Goal: Find specific page/section: Find specific page/section

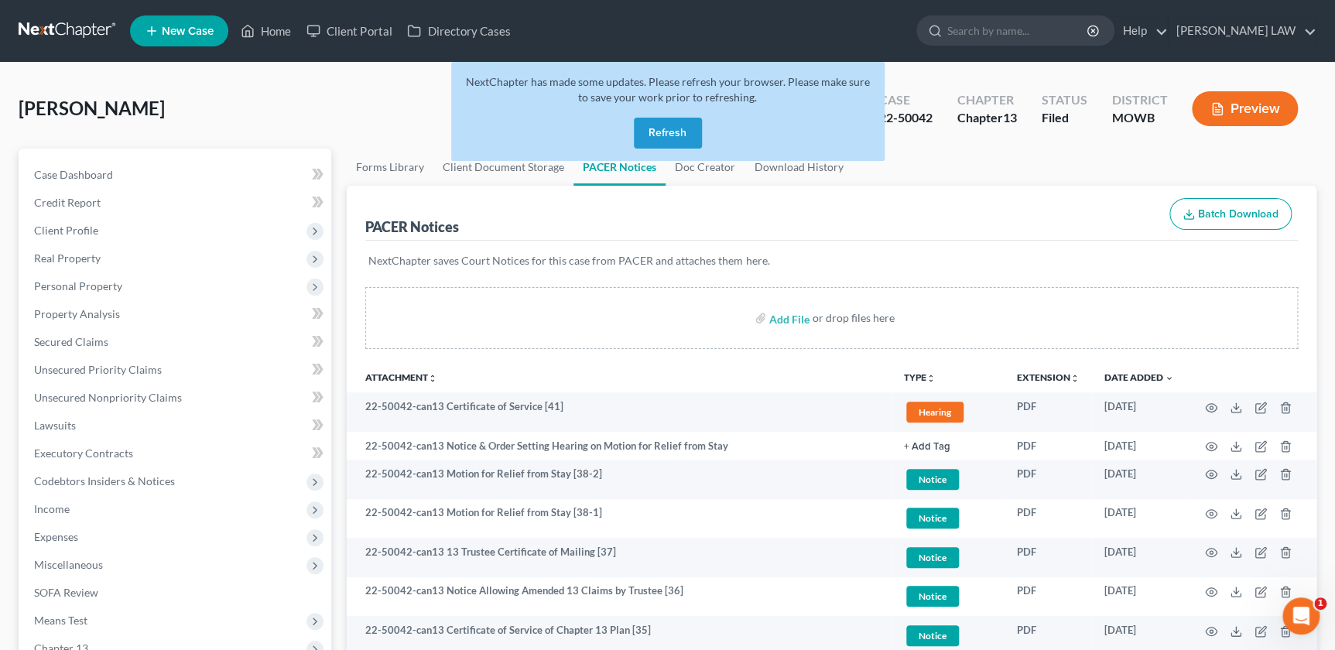
click at [680, 125] on button "Refresh" at bounding box center [668, 133] width 68 height 31
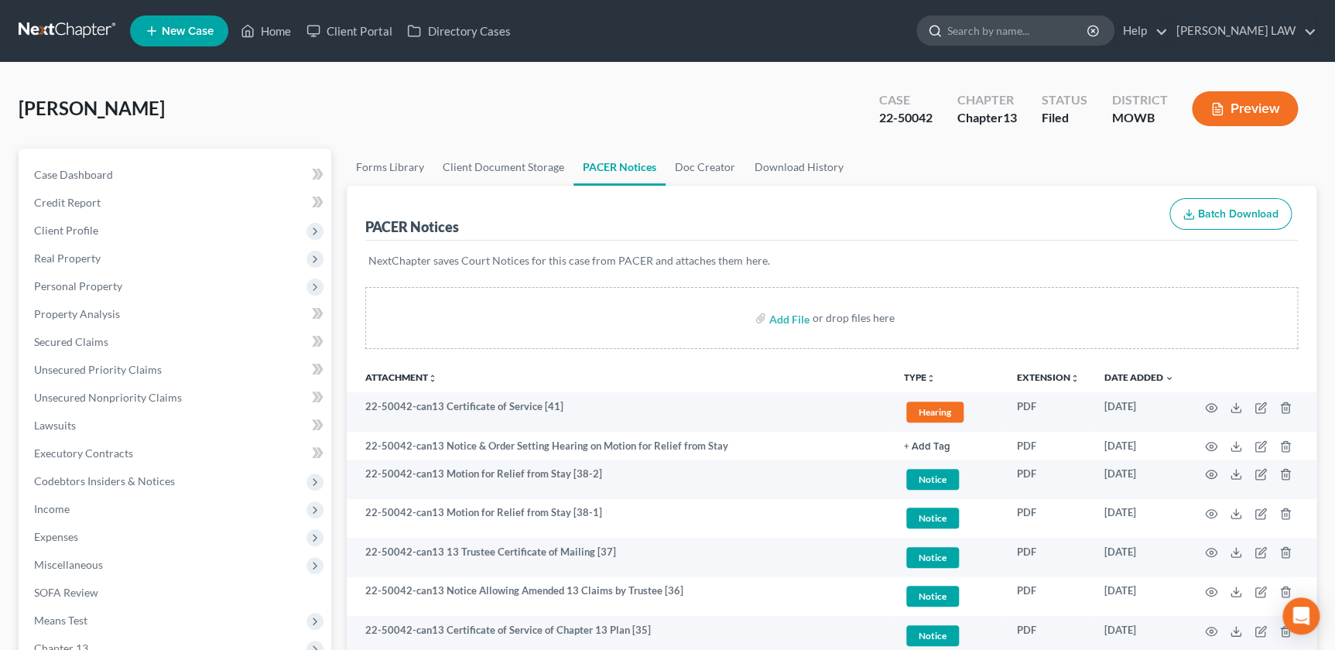
click at [1021, 35] on input "search" at bounding box center [1018, 30] width 142 height 29
type input "stano"
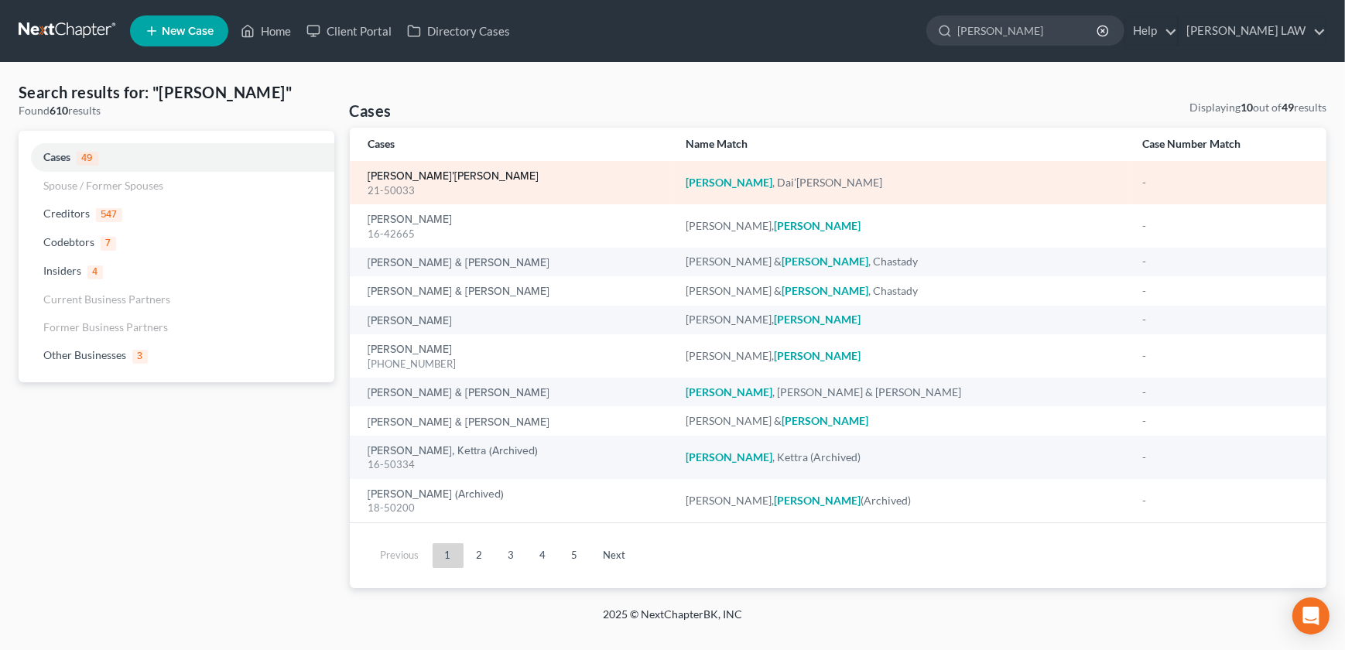
click at [416, 173] on link "[PERSON_NAME]’[PERSON_NAME]" at bounding box center [453, 176] width 171 height 11
select select "2"
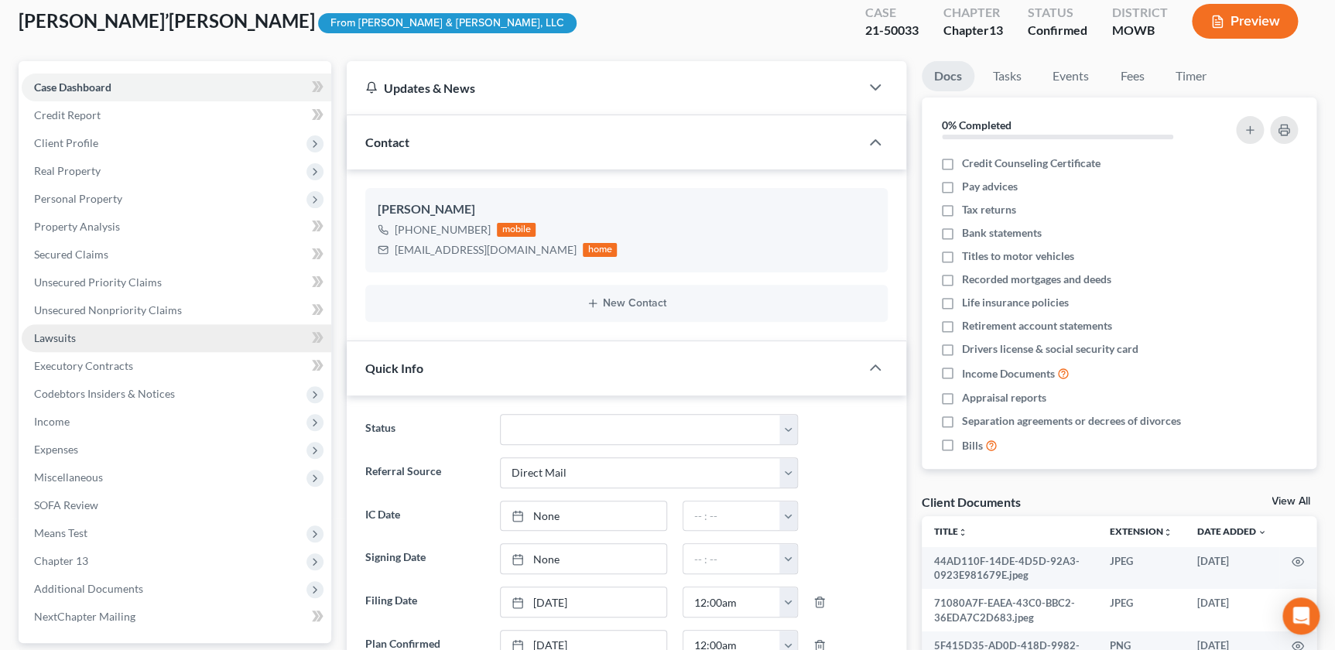
scroll to position [1100, 0]
click at [116, 315] on link "Unsecured Nonpriority Claims" at bounding box center [177, 310] width 310 height 28
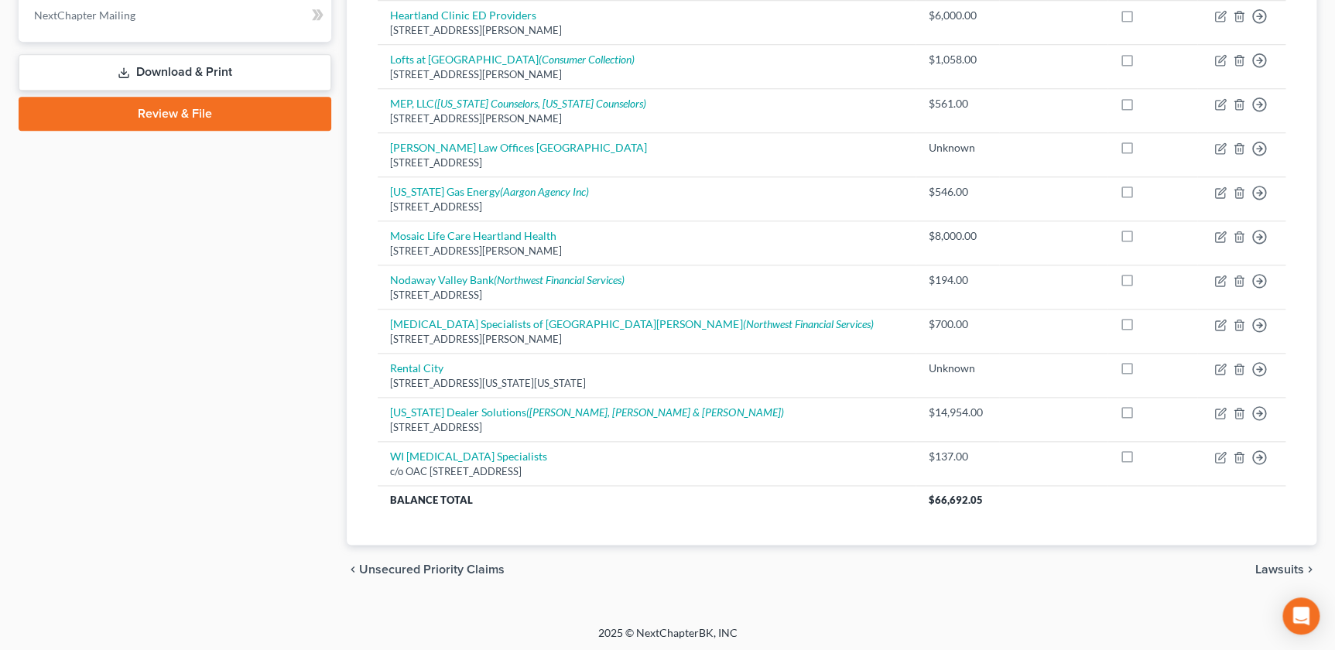
scroll to position [689, 0]
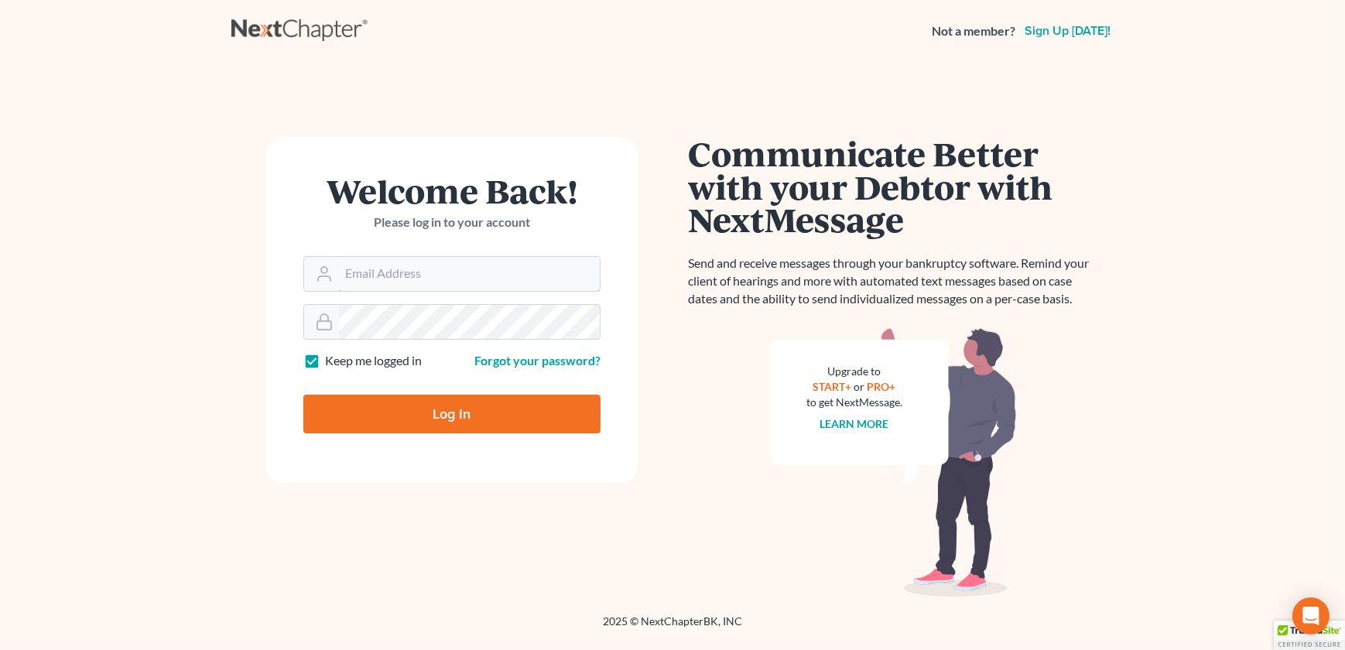
type input "[EMAIL_ADDRESS][DOMAIN_NAME]"
click at [402, 418] on input "Log In" at bounding box center [451, 414] width 297 height 39
type input "Thinking..."
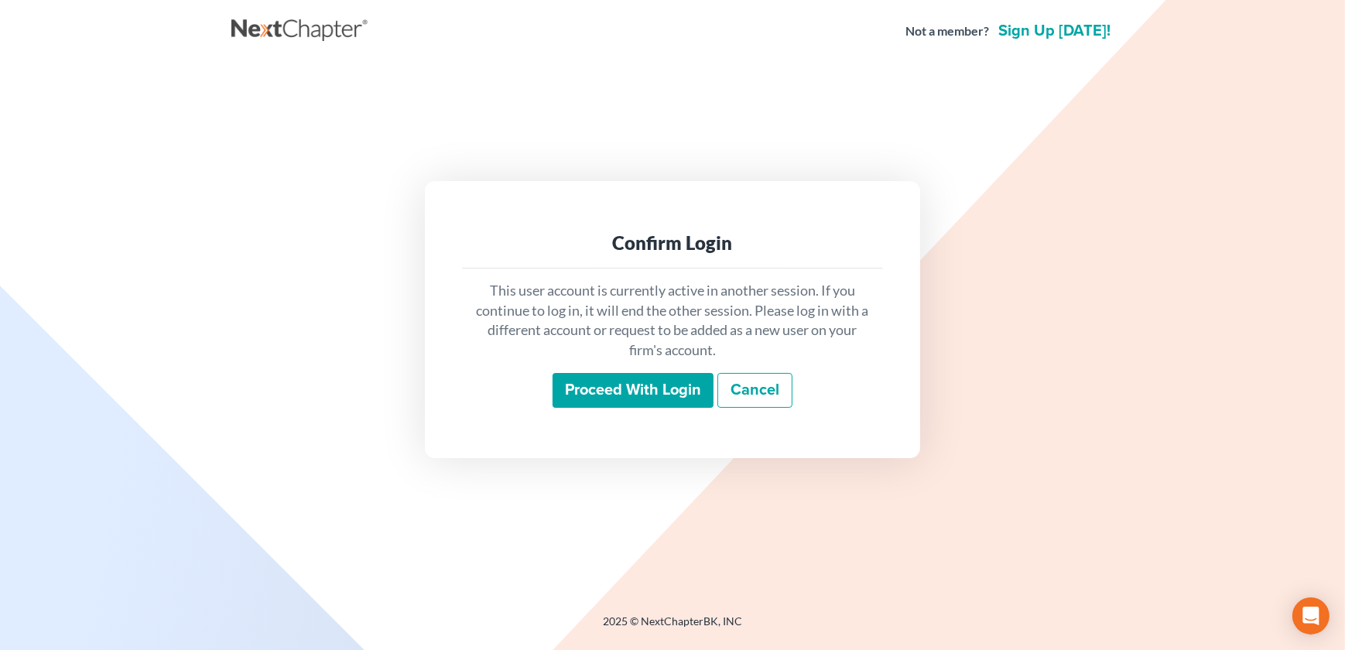
click at [609, 368] on div "This user account is currently active in another session. If you continue to lo…" at bounding box center [672, 345] width 421 height 152
click at [608, 383] on input "Proceed with login" at bounding box center [633, 391] width 161 height 36
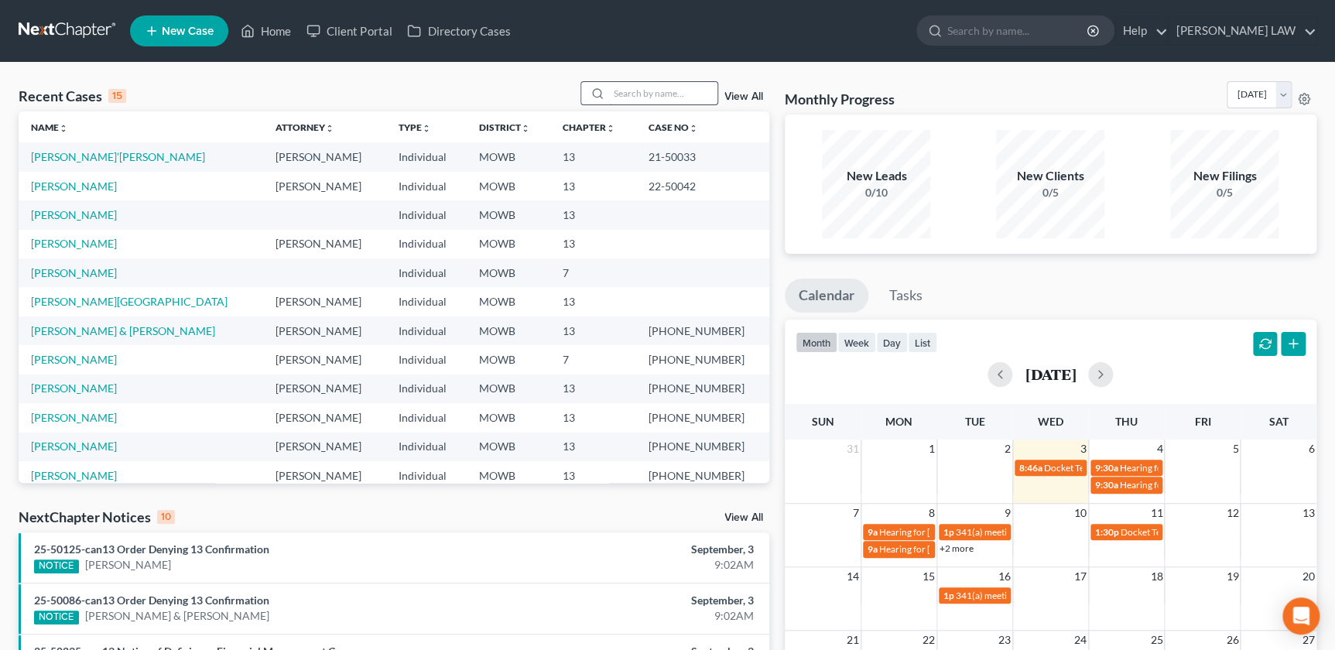
click at [625, 96] on input "search" at bounding box center [663, 93] width 108 height 22
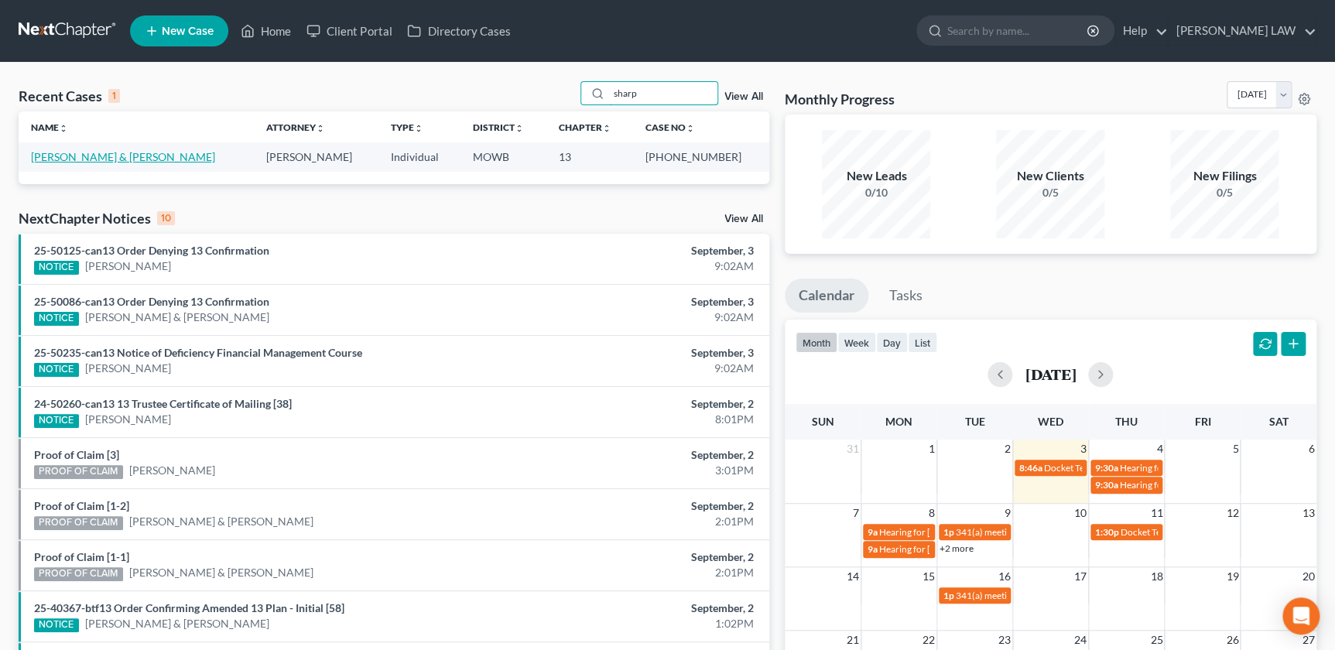
type input "sharp"
click at [108, 151] on link "[PERSON_NAME] & [PERSON_NAME]" at bounding box center [123, 156] width 184 height 13
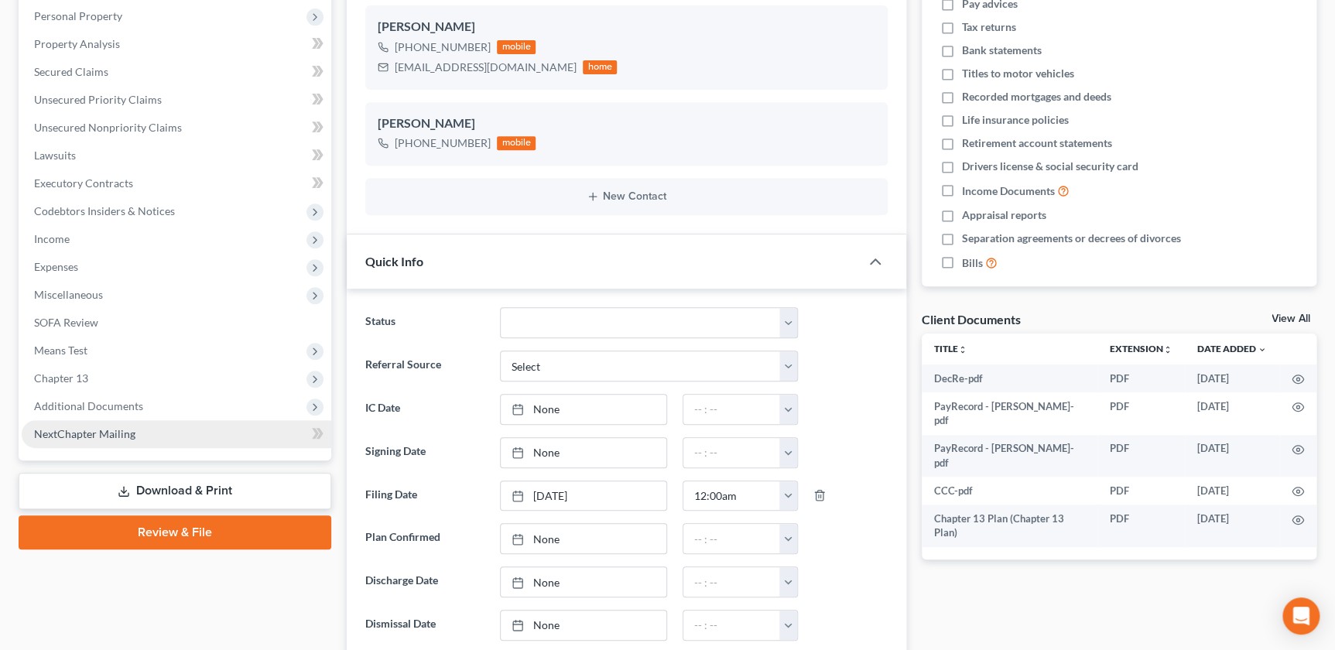
scroll to position [440, 0]
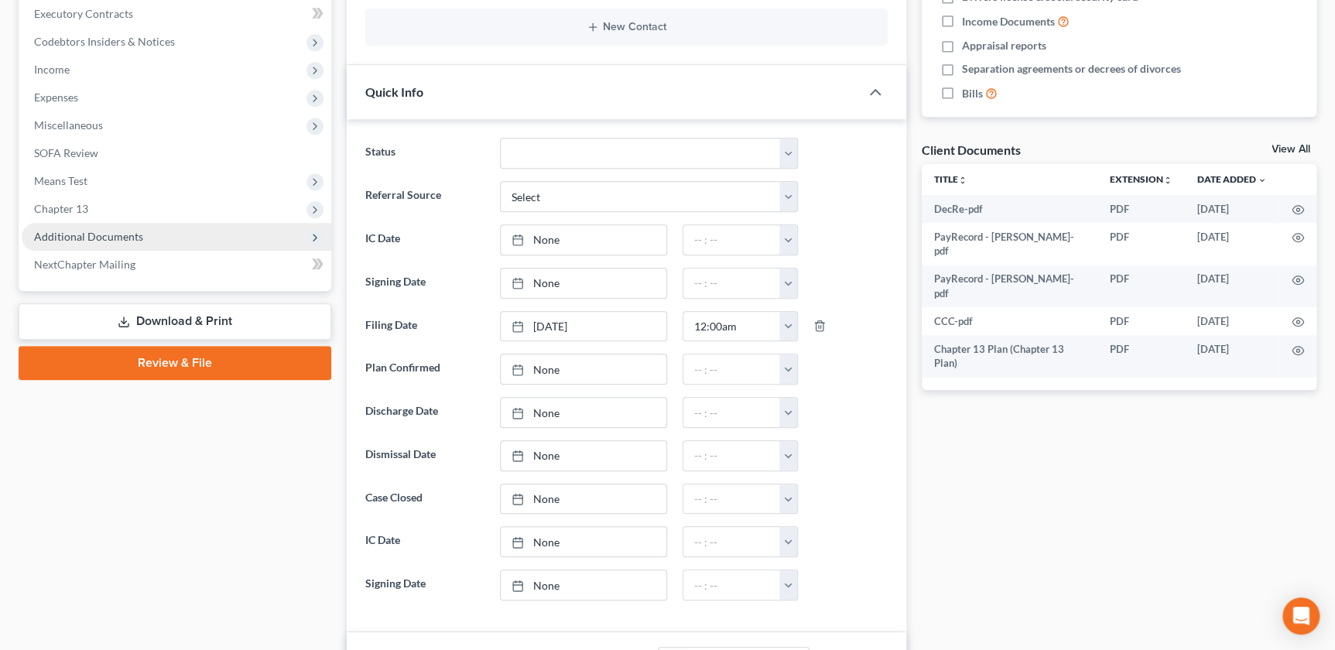
click at [75, 232] on span "Additional Documents" at bounding box center [88, 236] width 109 height 13
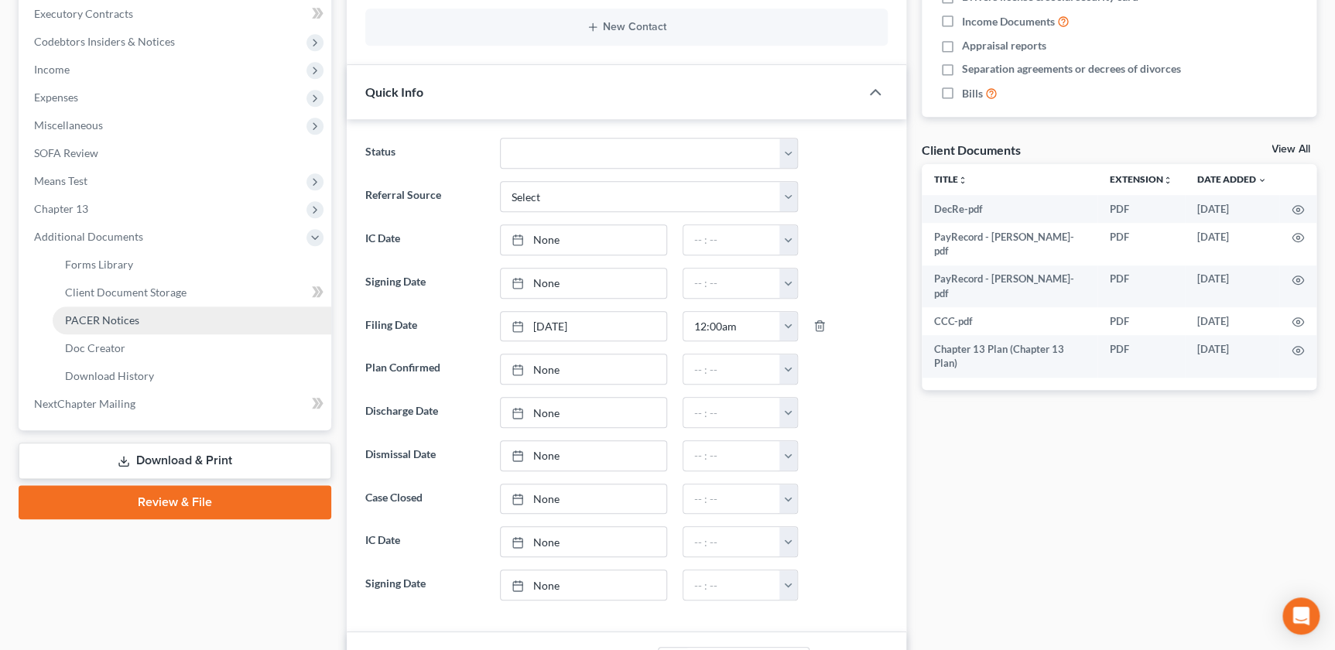
click at [102, 313] on span "PACER Notices" at bounding box center [102, 319] width 74 height 13
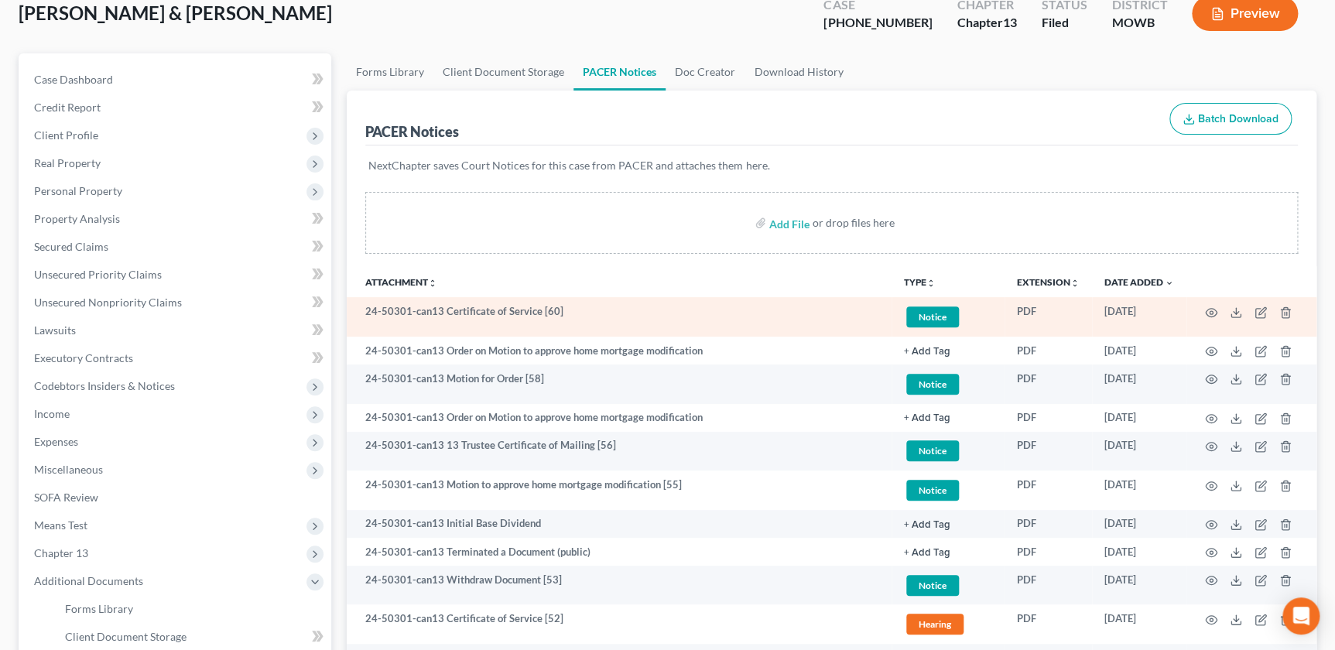
scroll to position [211, 0]
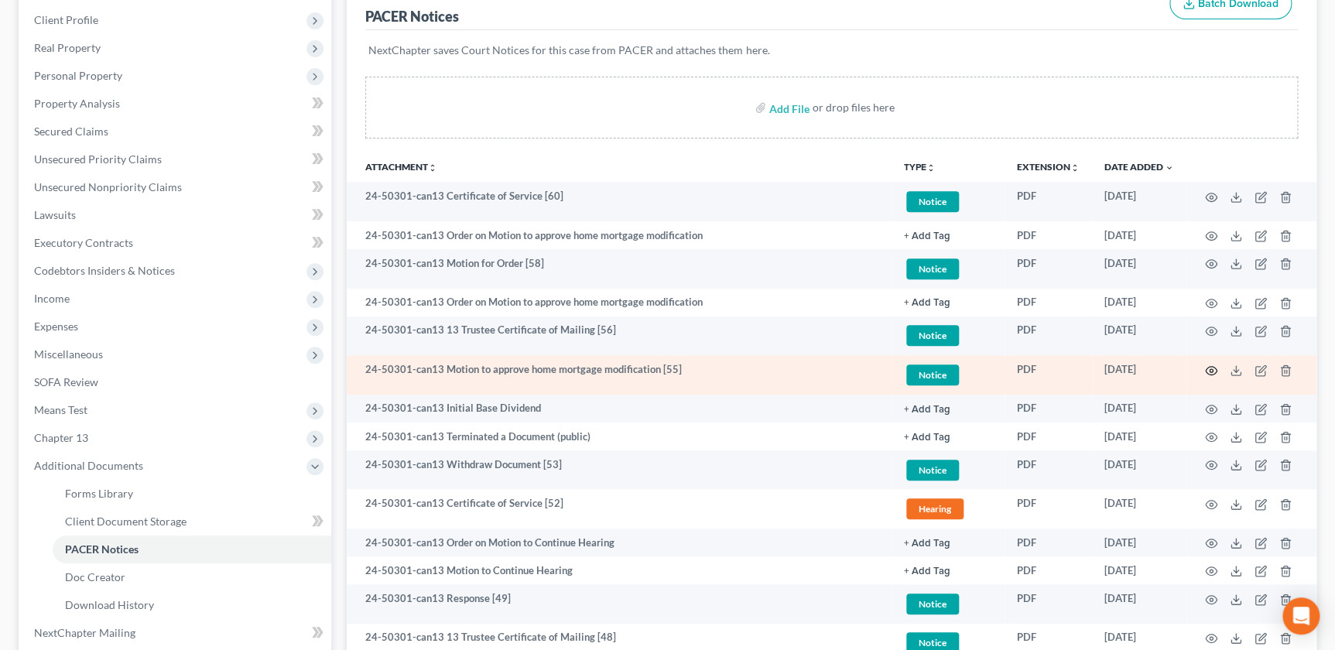
click at [1213, 369] on icon "button" at bounding box center [1211, 371] width 12 height 12
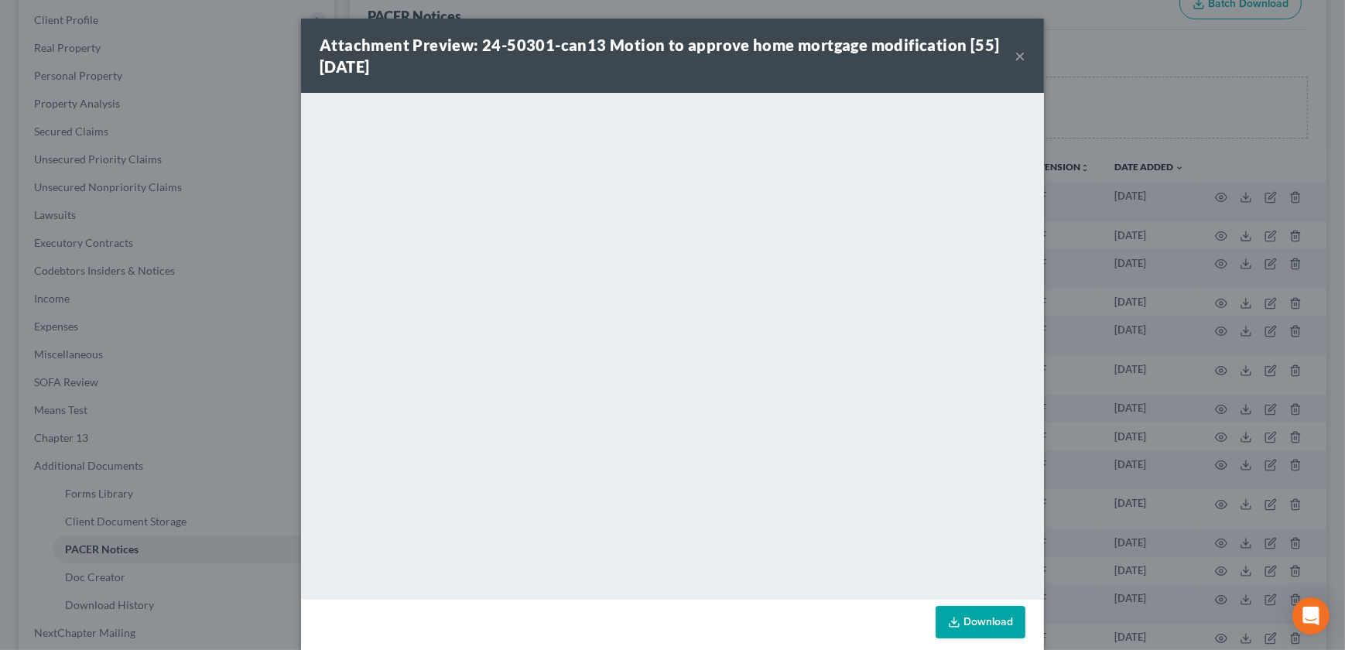
click at [1015, 54] on button "×" at bounding box center [1020, 55] width 11 height 19
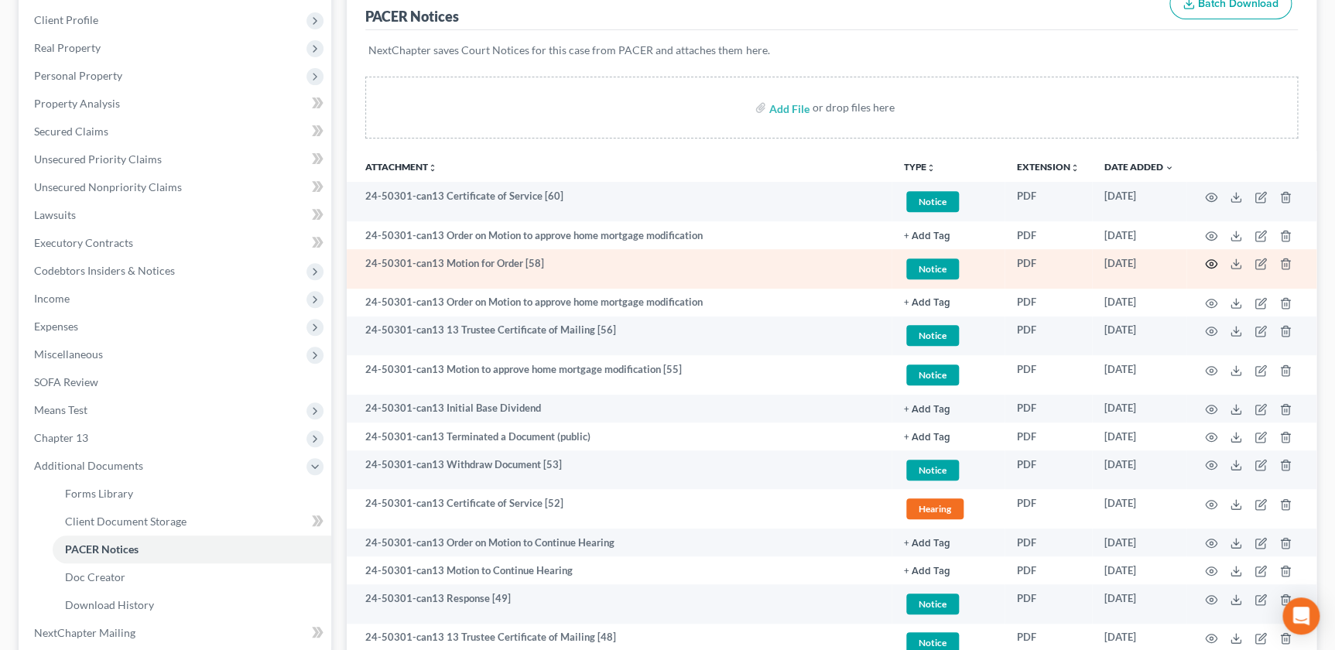
click at [1212, 259] on icon "button" at bounding box center [1211, 264] width 12 height 12
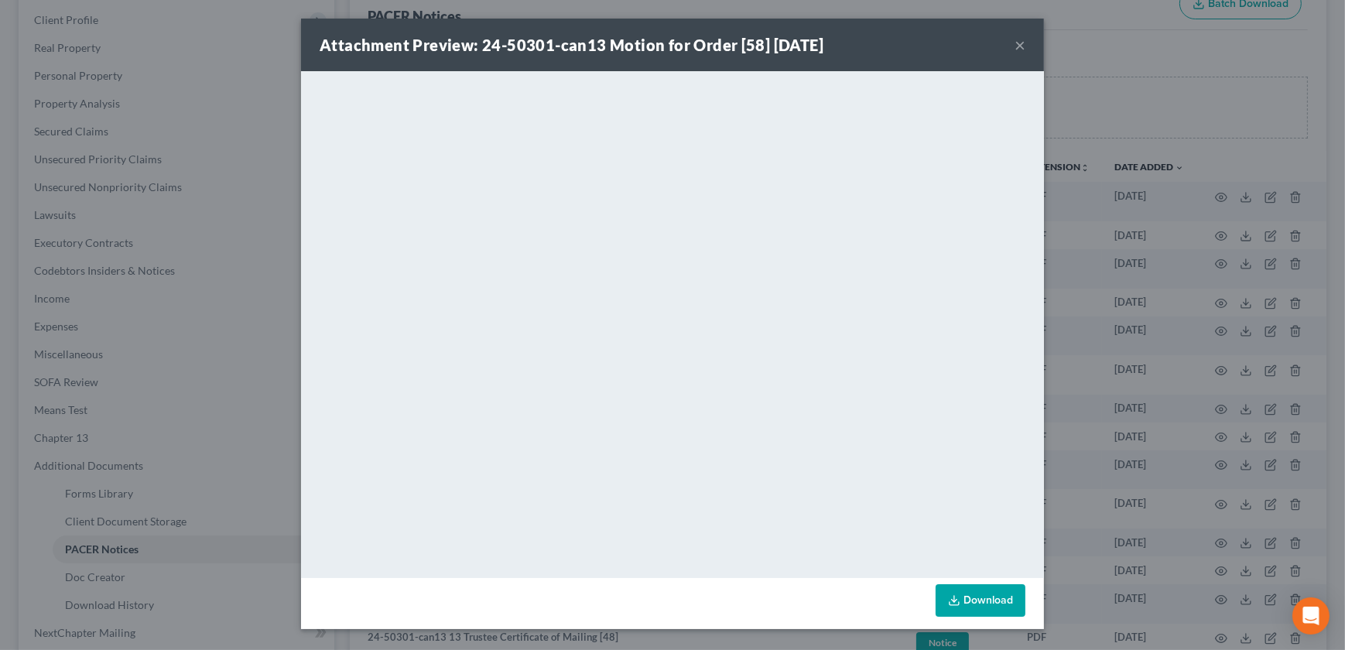
click at [1023, 43] on button "×" at bounding box center [1020, 45] width 11 height 19
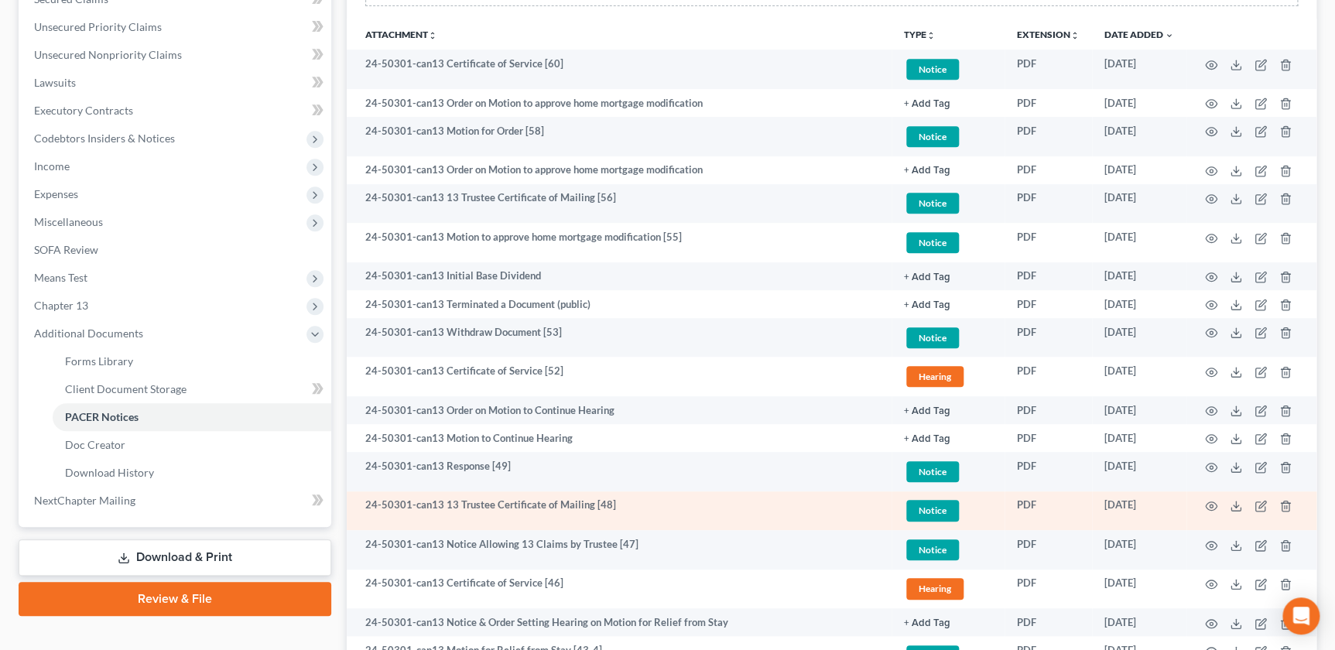
scroll to position [387, 0]
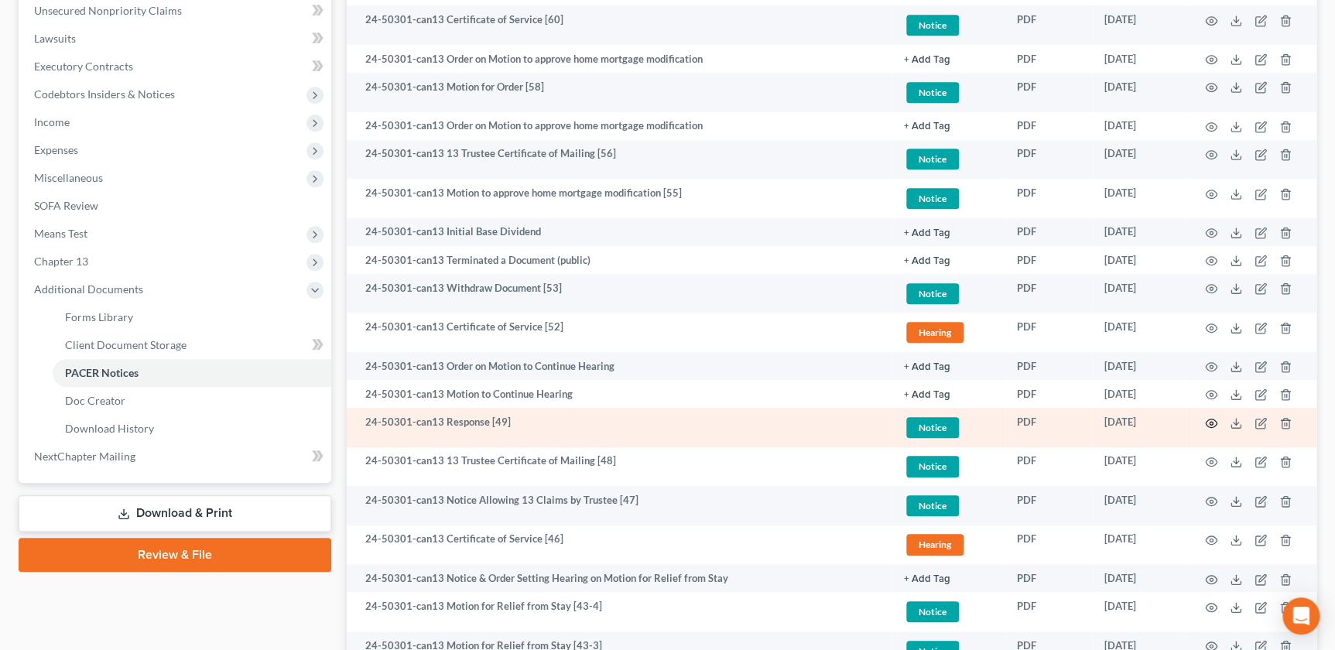
click at [1207, 419] on icon "button" at bounding box center [1211, 423] width 12 height 12
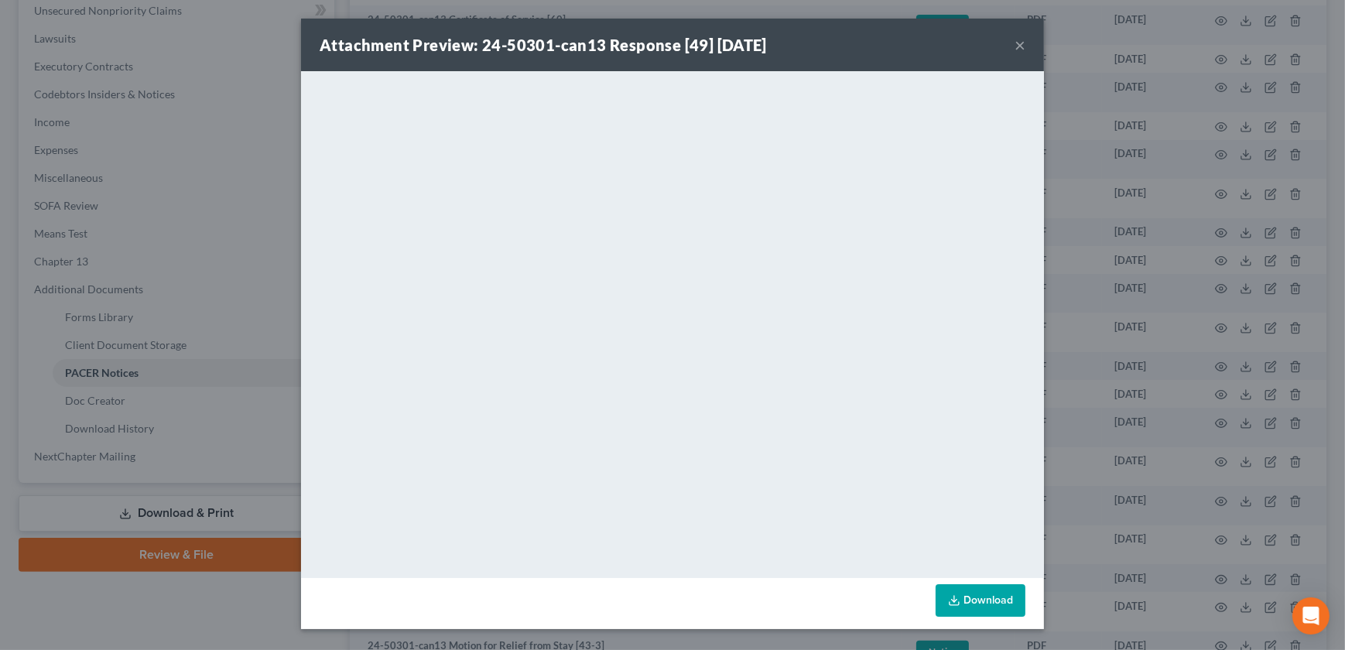
click at [1022, 48] on button "×" at bounding box center [1020, 45] width 11 height 19
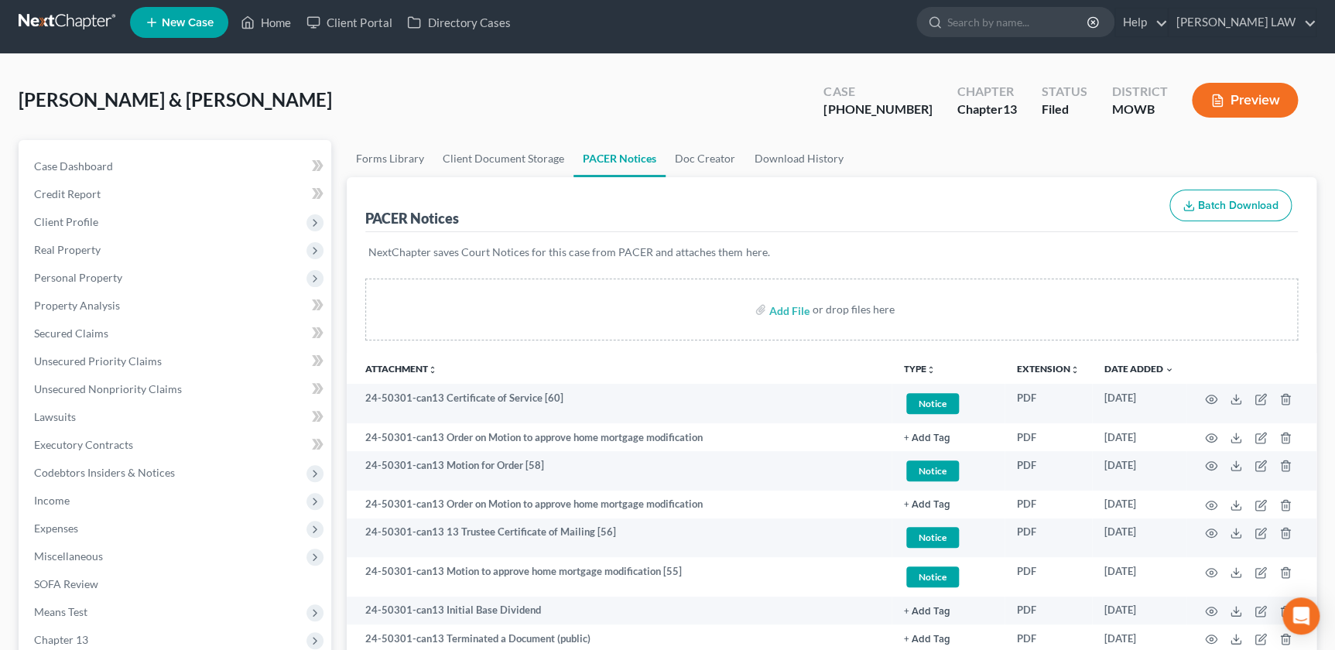
scroll to position [17, 0]
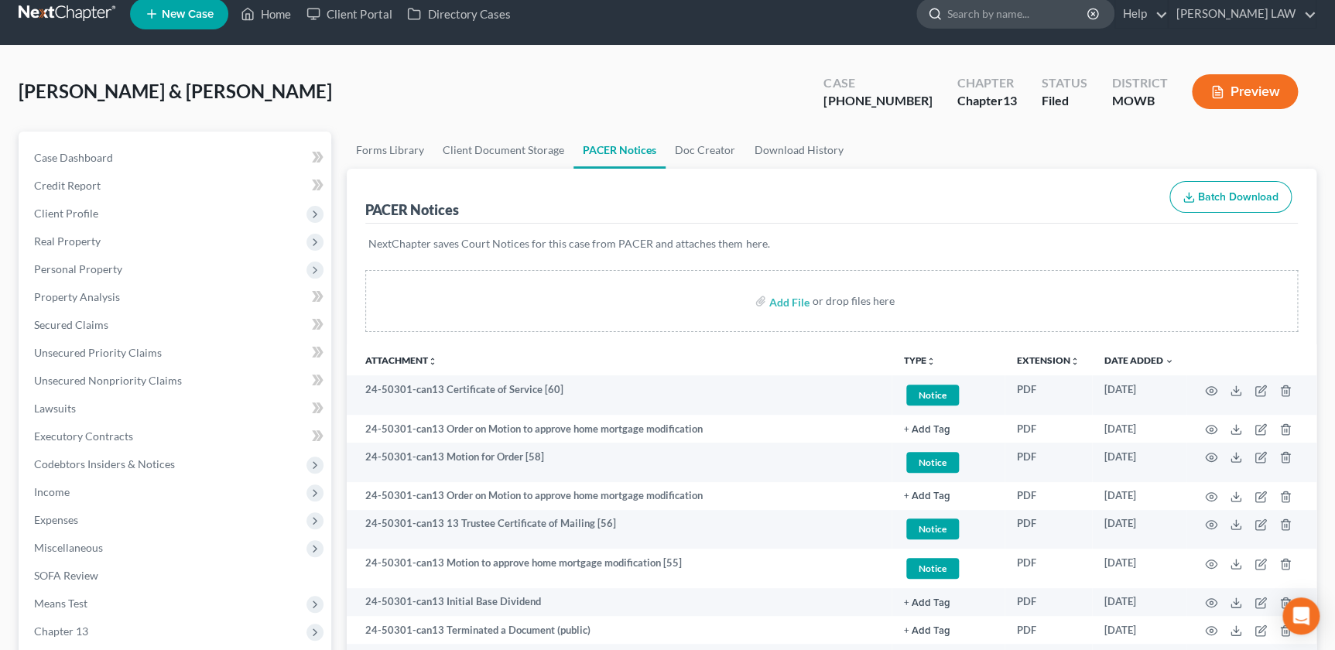
click at [1024, 18] on input "search" at bounding box center [1018, 13] width 142 height 29
type input "[PERSON_NAME]"
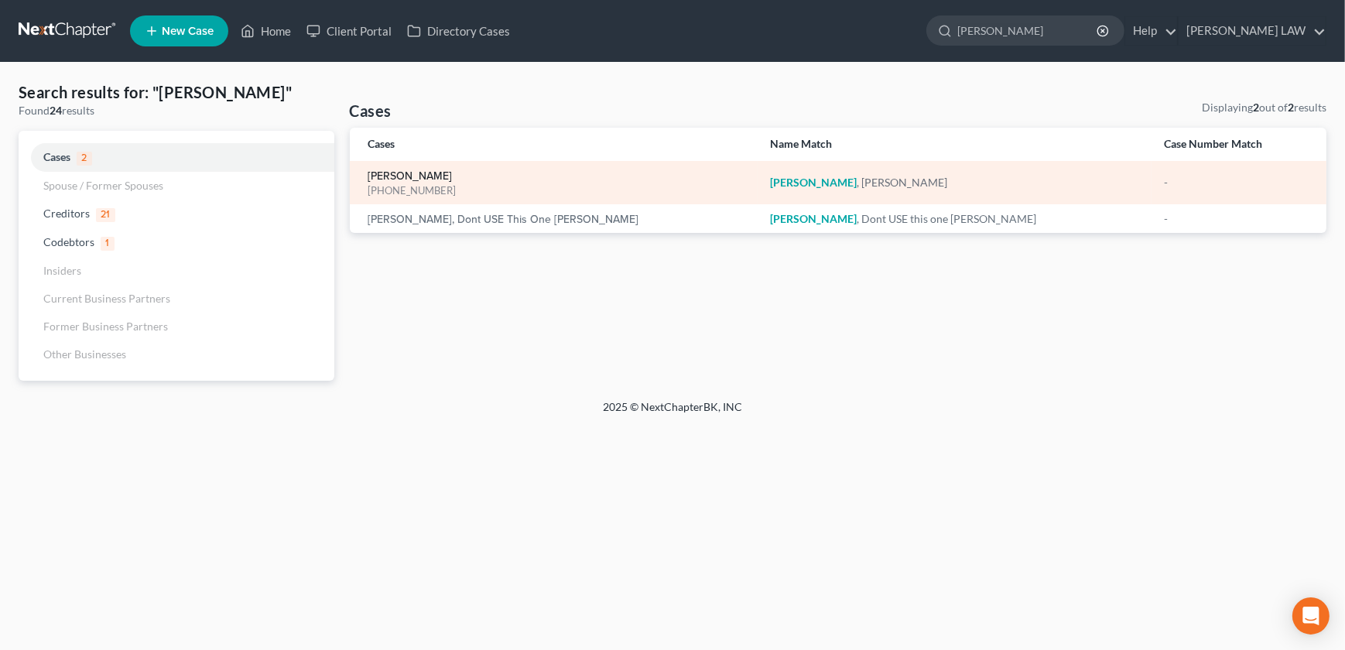
click at [410, 173] on link "[PERSON_NAME]" at bounding box center [410, 176] width 84 height 11
select select "2"
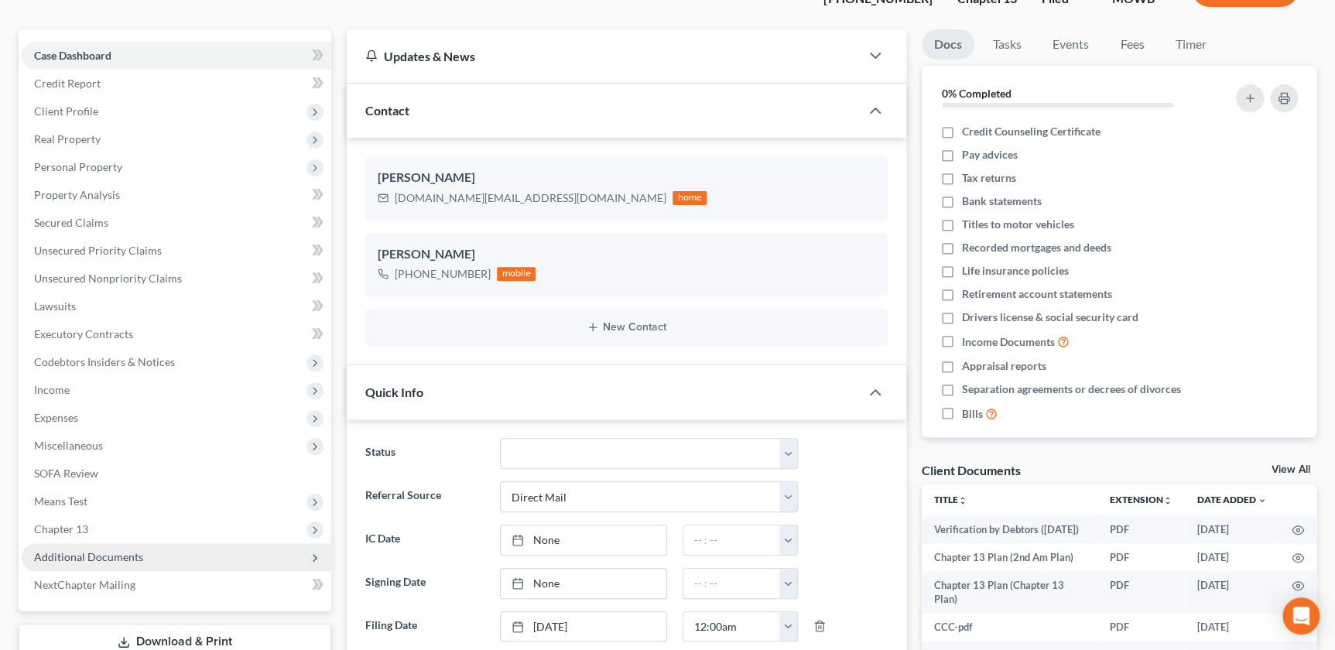
scroll to position [228, 0]
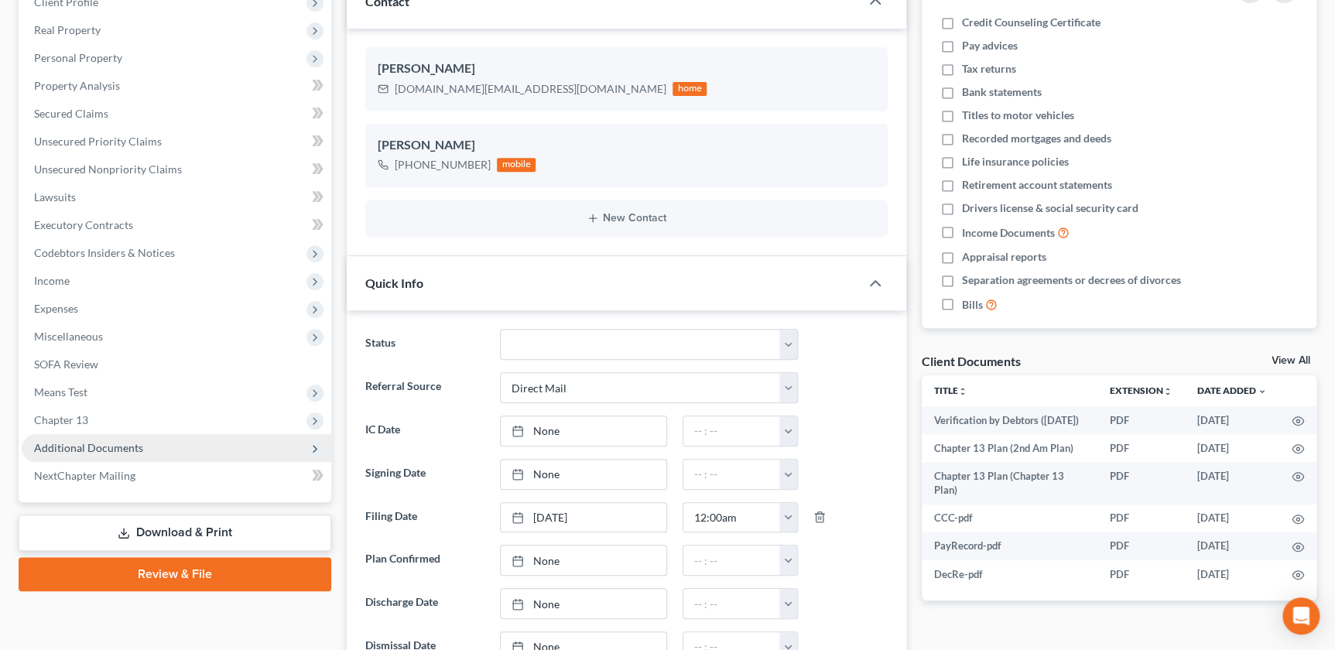
click at [155, 454] on span "Additional Documents" at bounding box center [177, 448] width 310 height 28
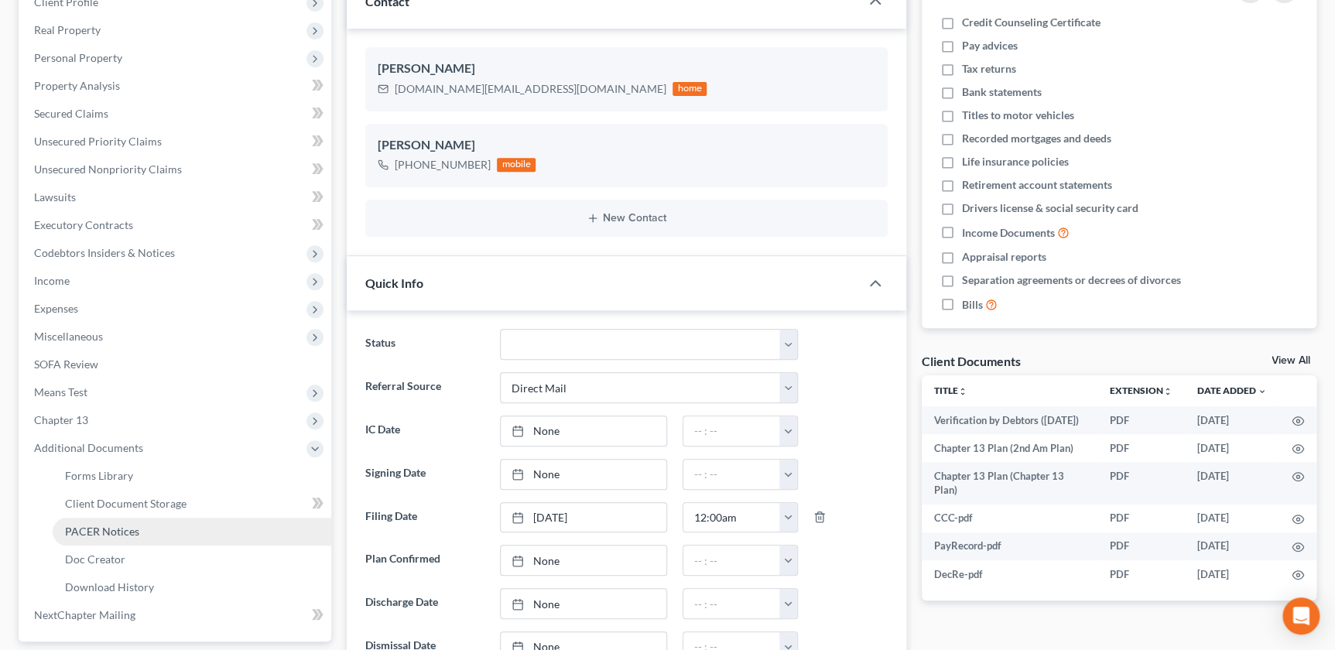
click at [157, 522] on link "PACER Notices" at bounding box center [192, 532] width 279 height 28
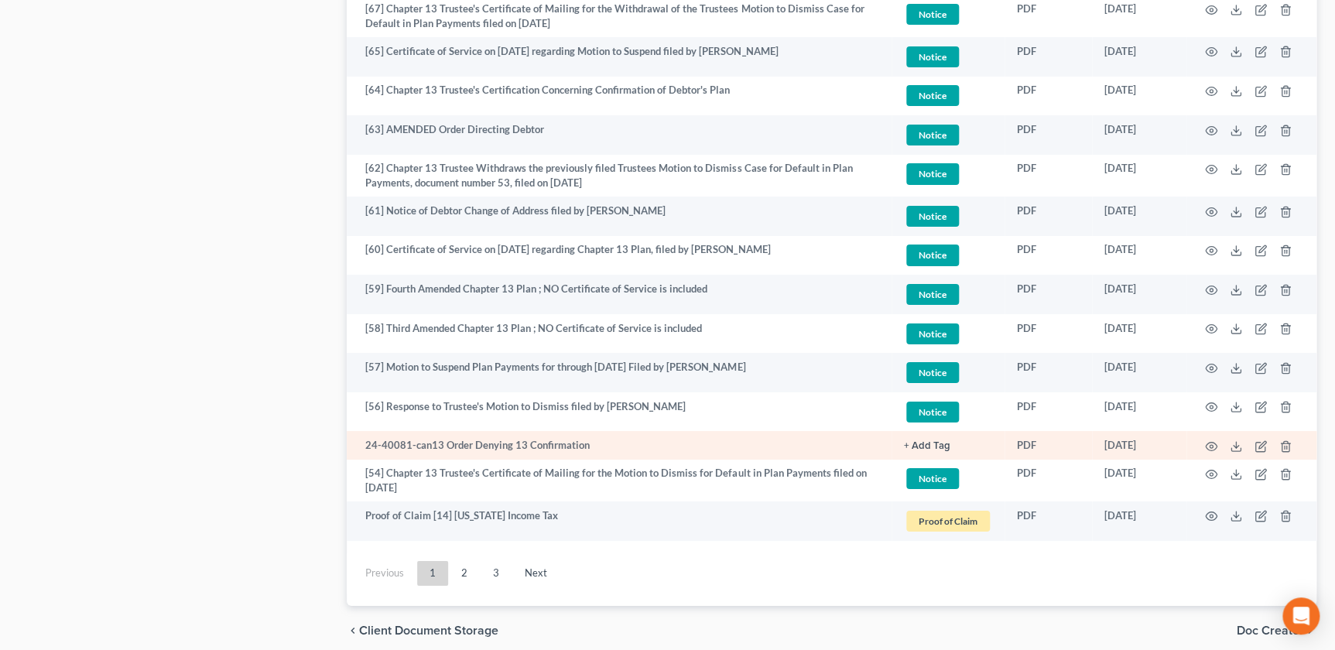
scroll to position [2738, 0]
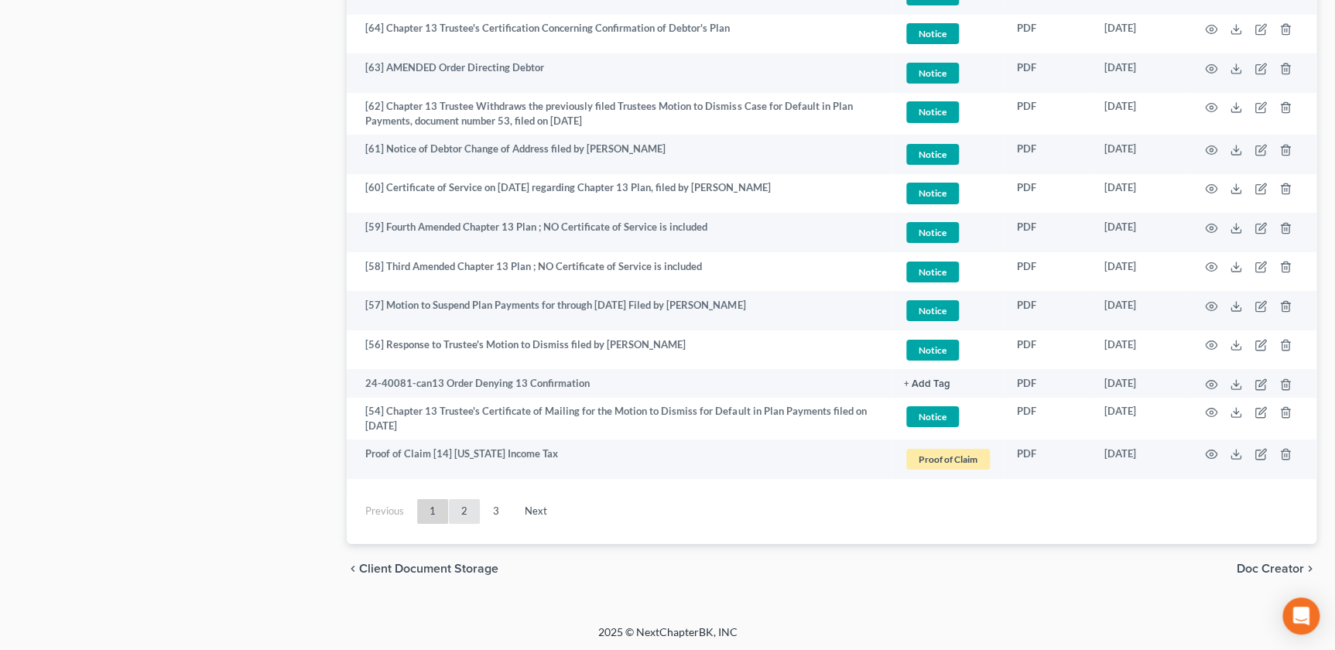
click at [464, 510] on link "2" at bounding box center [464, 511] width 31 height 25
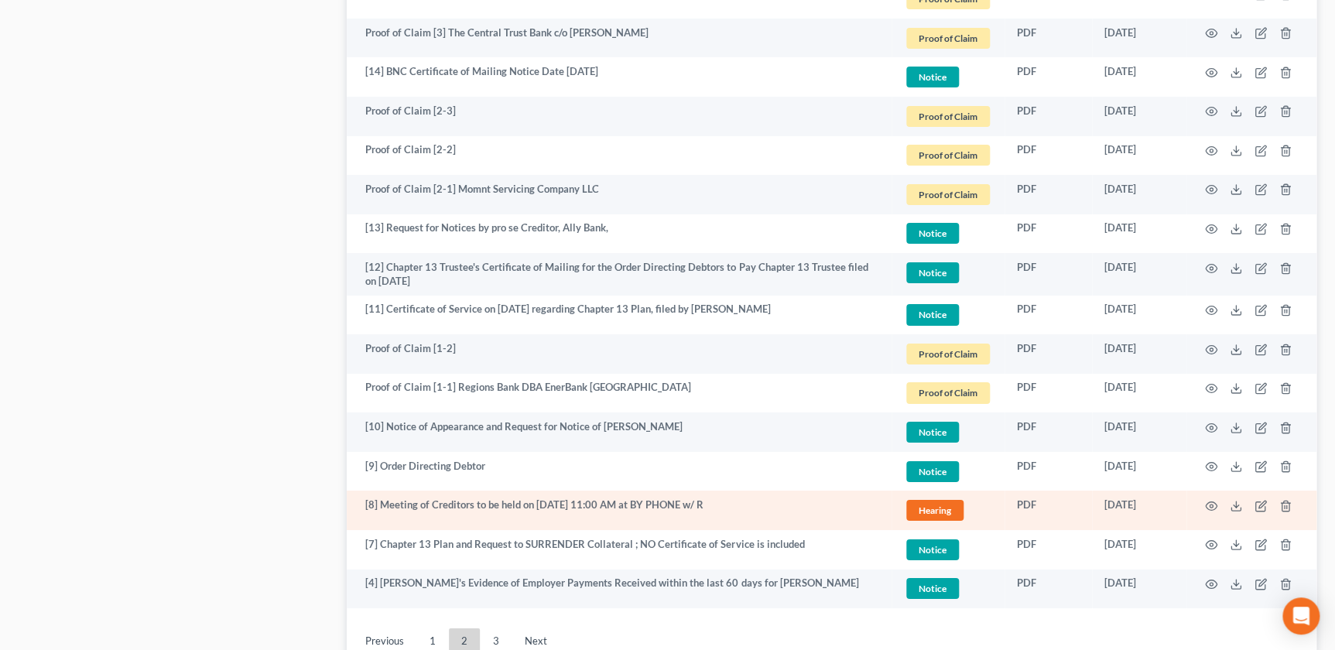
scroll to position [2758, 0]
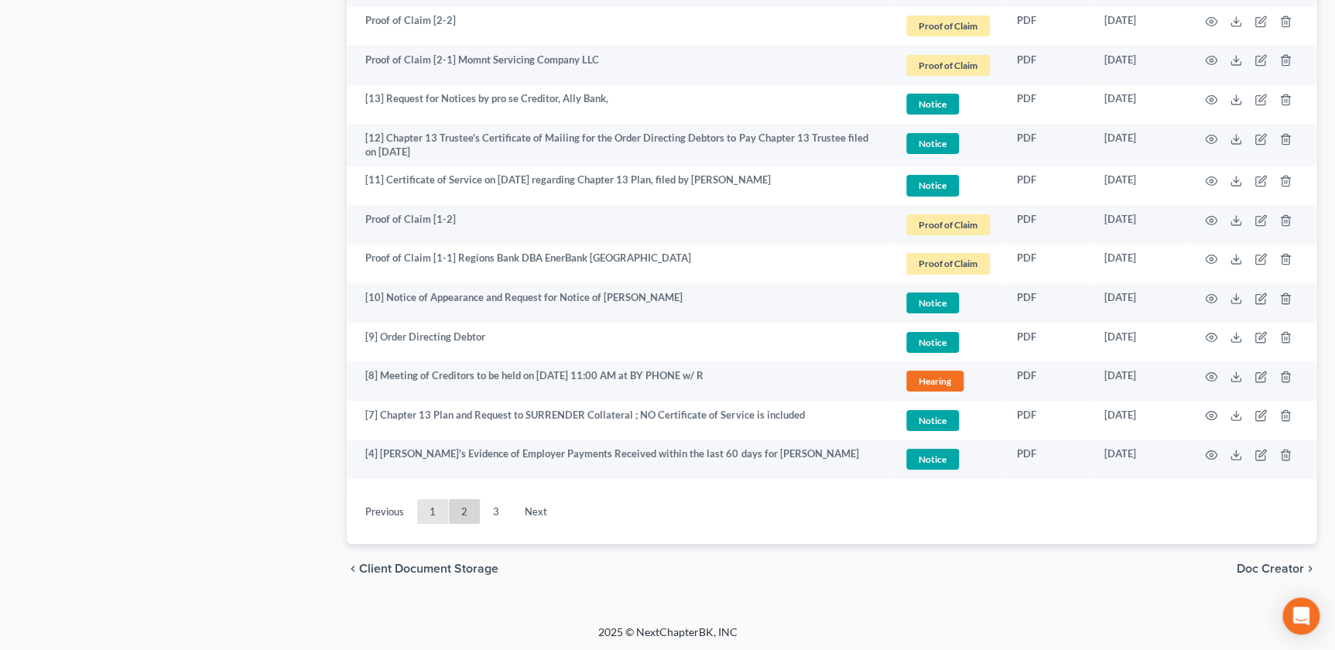
click at [423, 511] on link "1" at bounding box center [432, 511] width 31 height 25
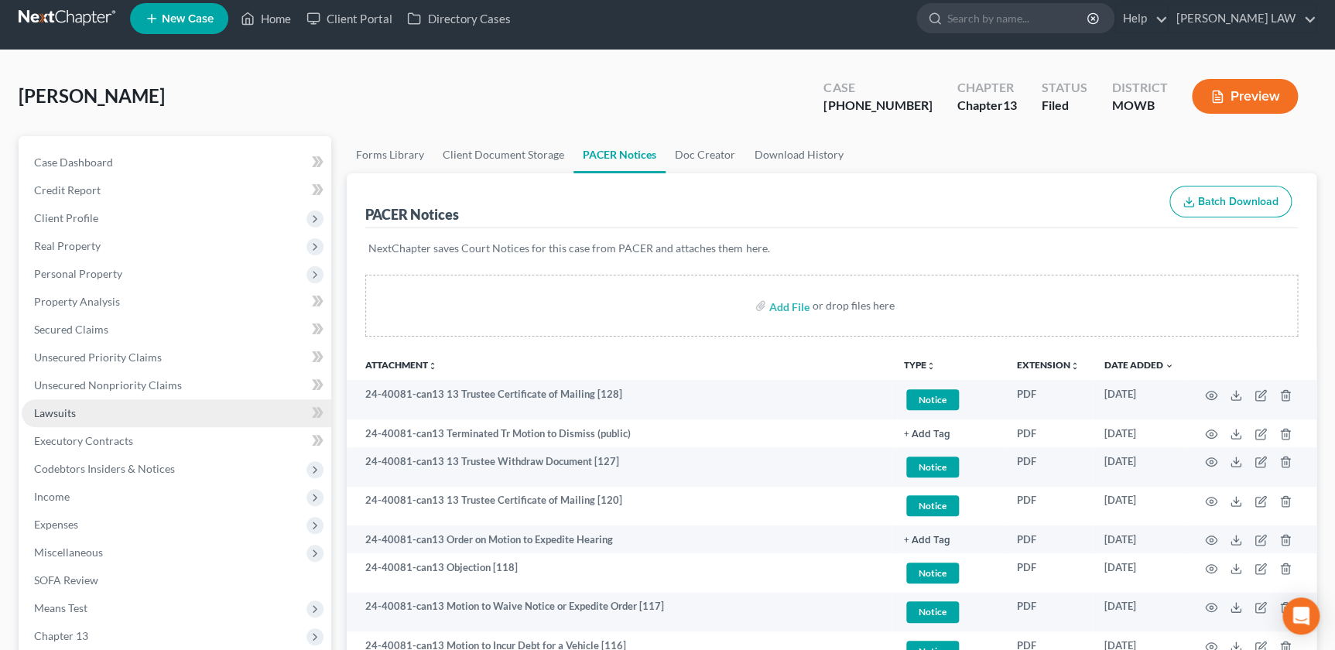
scroll to position [0, 0]
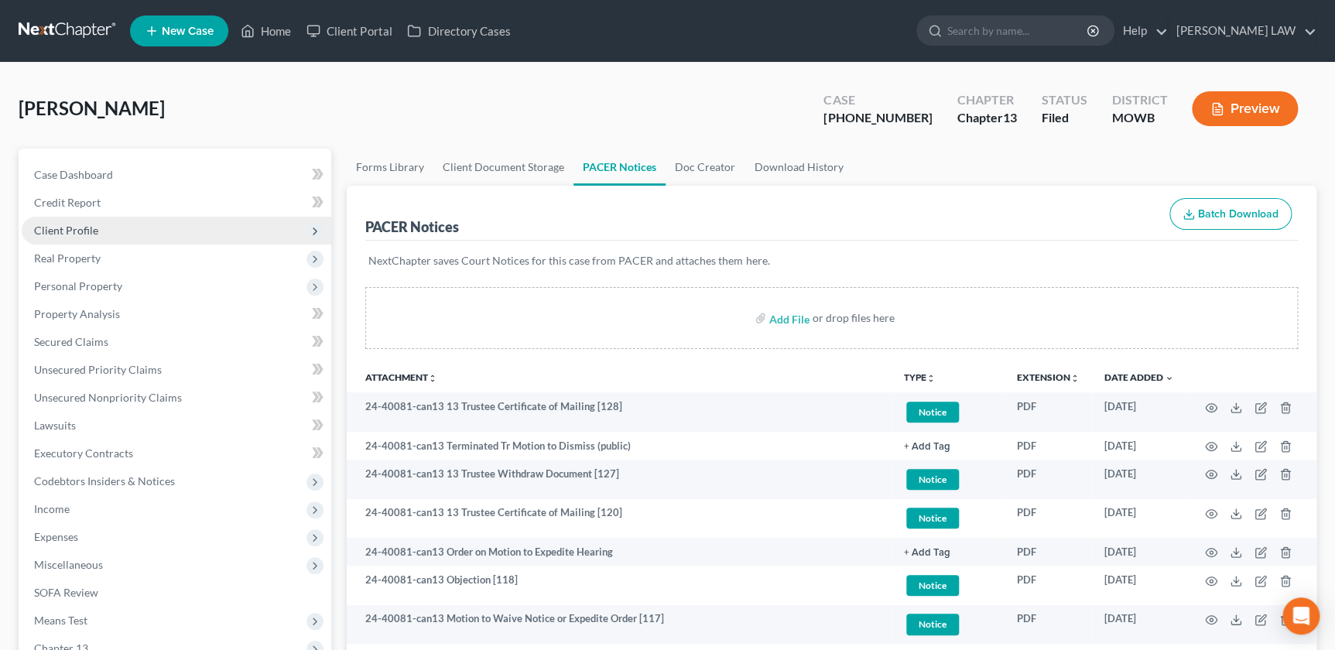
click at [75, 231] on span "Client Profile" at bounding box center [66, 230] width 64 height 13
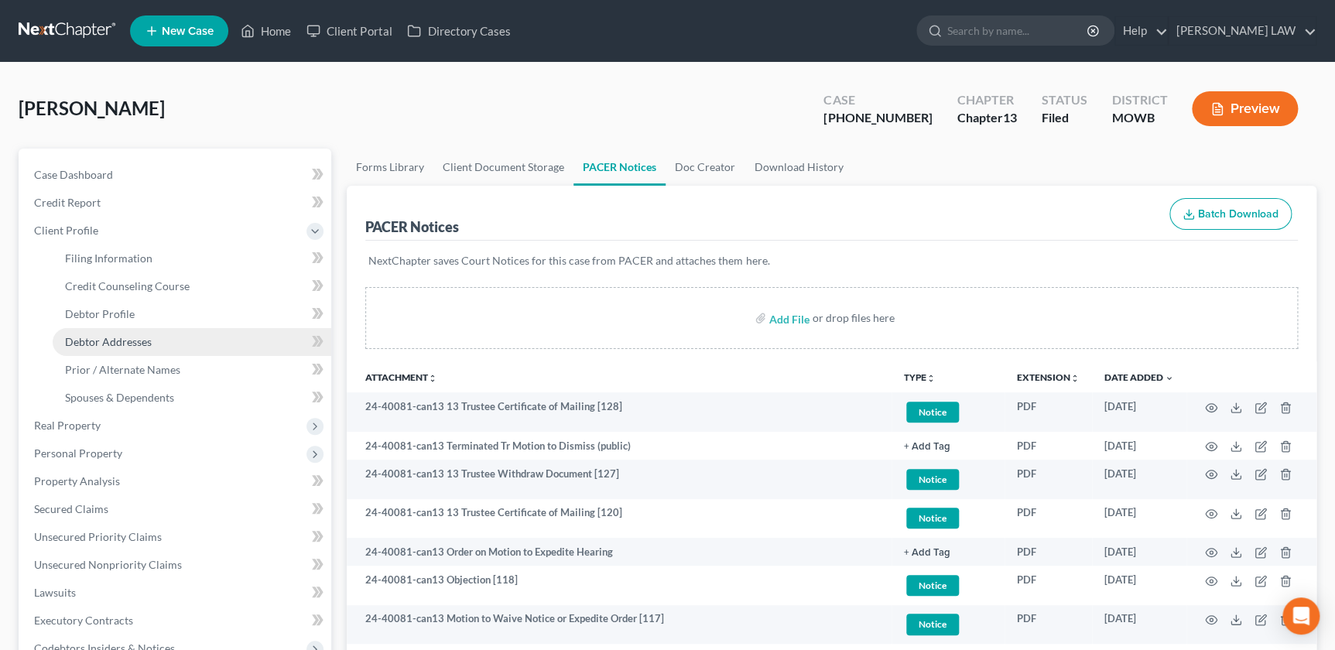
click at [89, 344] on span "Debtor Addresses" at bounding box center [108, 341] width 87 height 13
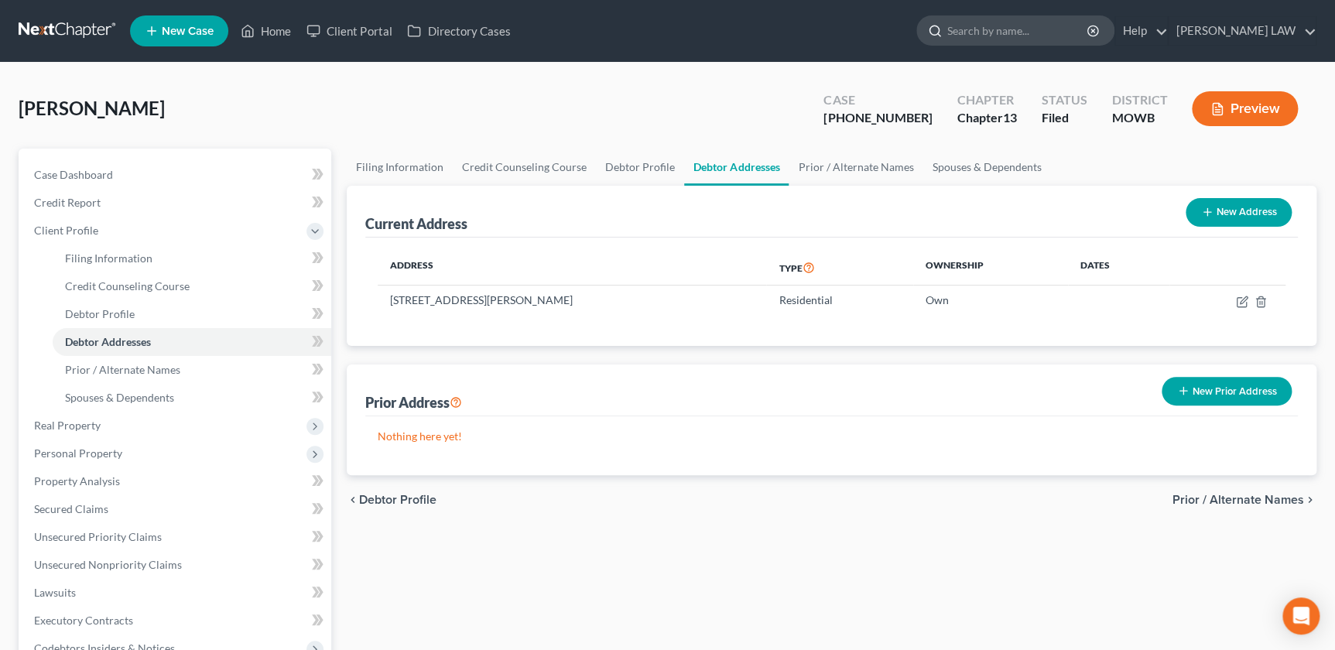
click at [1035, 31] on input "search" at bounding box center [1018, 30] width 142 height 29
type input "[PERSON_NAME]"
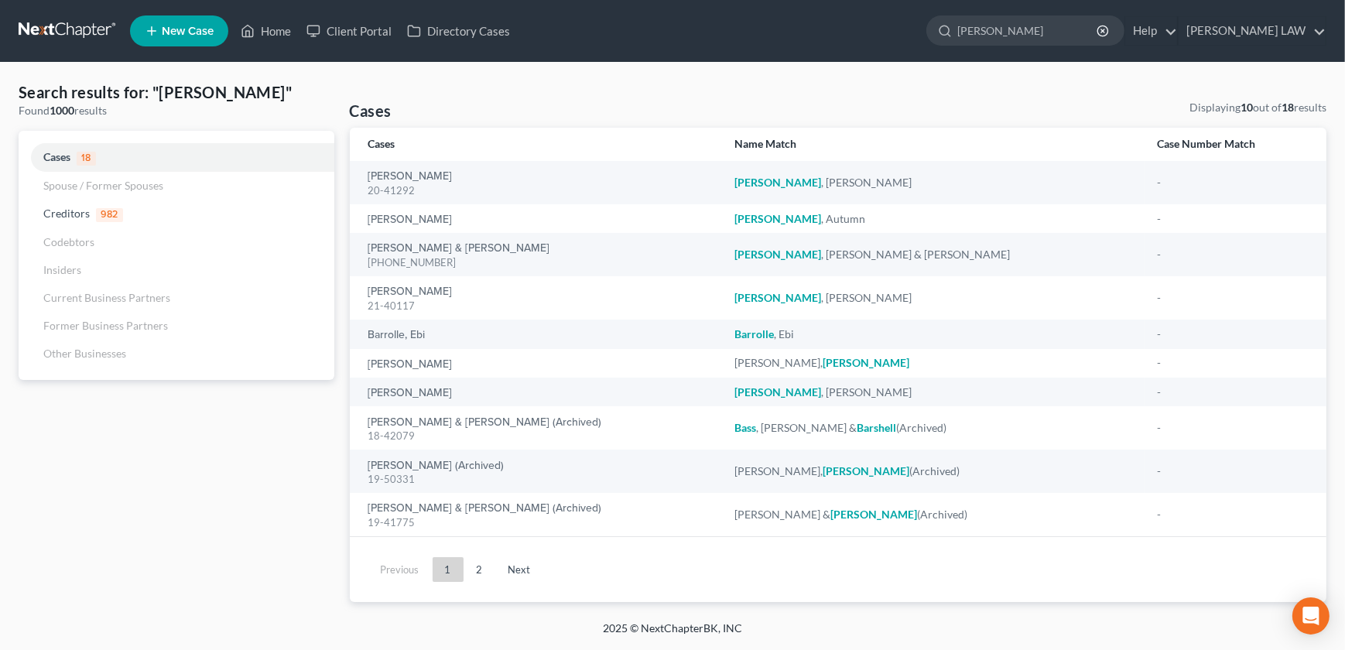
drag, startPoint x: 1065, startPoint y: 20, endPoint x: 964, endPoint y: 21, distance: 100.6
click at [964, 21] on ul "New Case Home Client Portal Directory Cases [PERSON_NAME] - No Result - Credito…" at bounding box center [728, 31] width 1197 height 40
type input "[PERSON_NAME]"
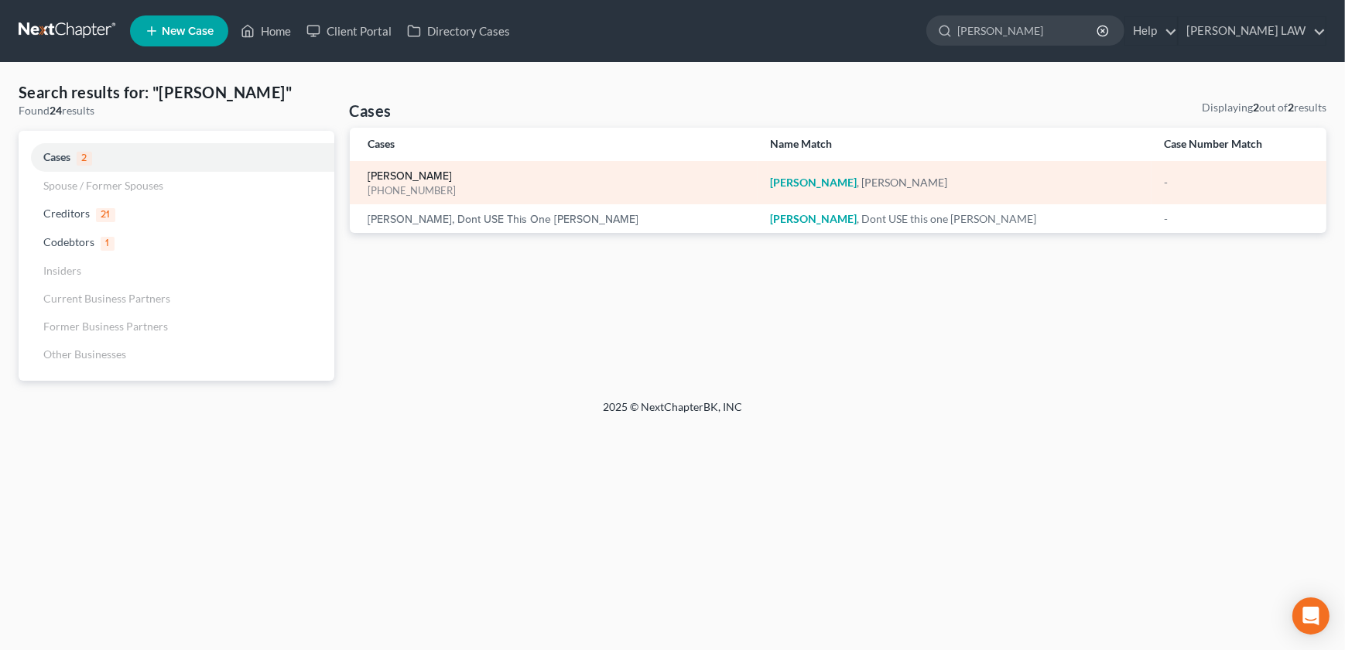
click at [392, 177] on link "[PERSON_NAME]" at bounding box center [410, 176] width 84 height 11
select select "2"
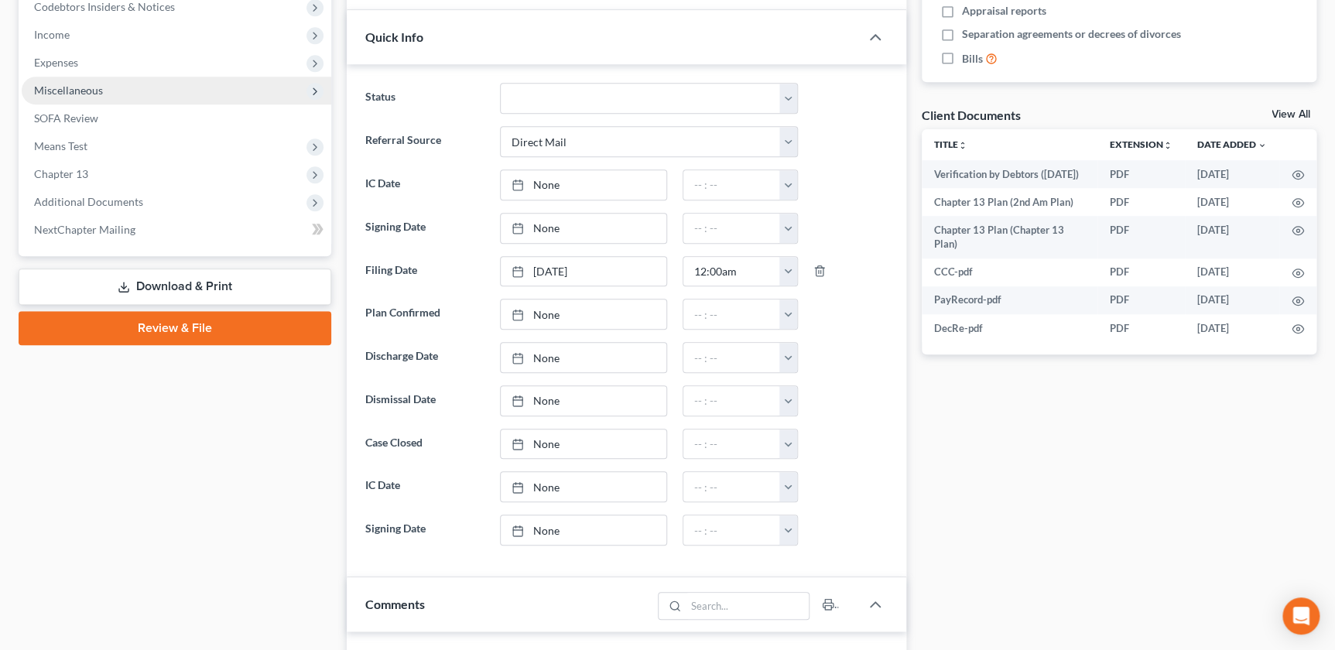
scroll to position [246, 0]
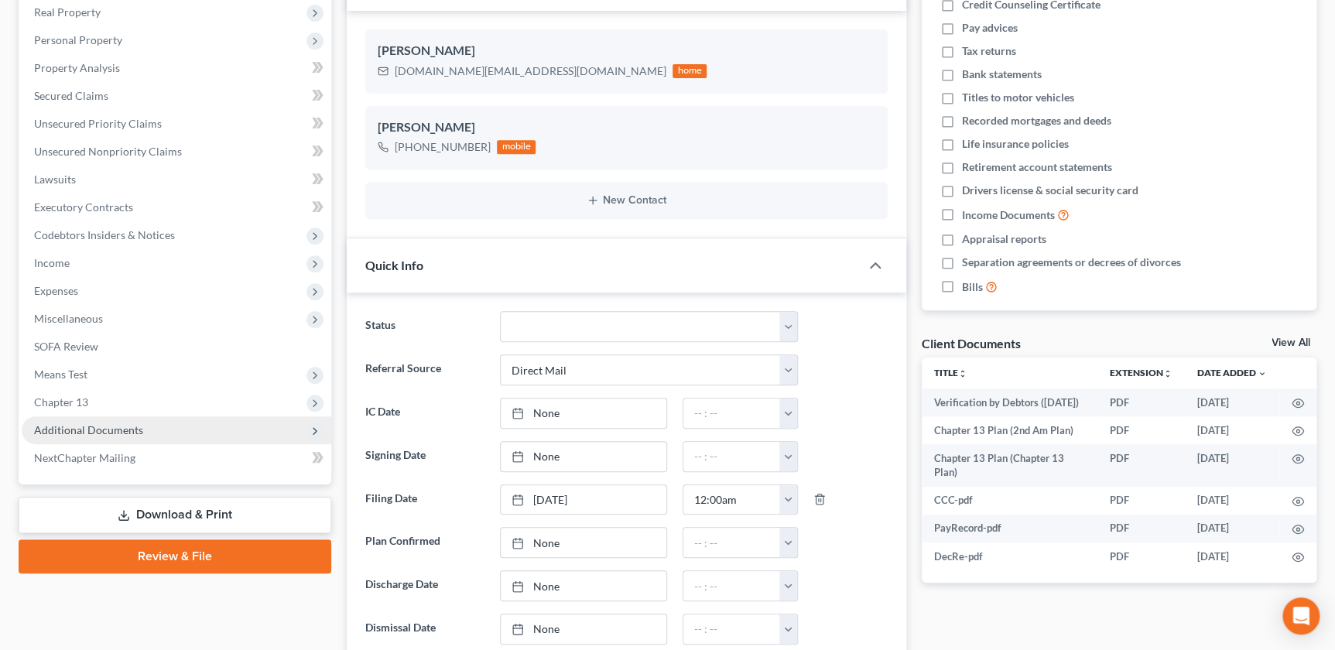
click at [136, 436] on span "Additional Documents" at bounding box center [177, 430] width 310 height 28
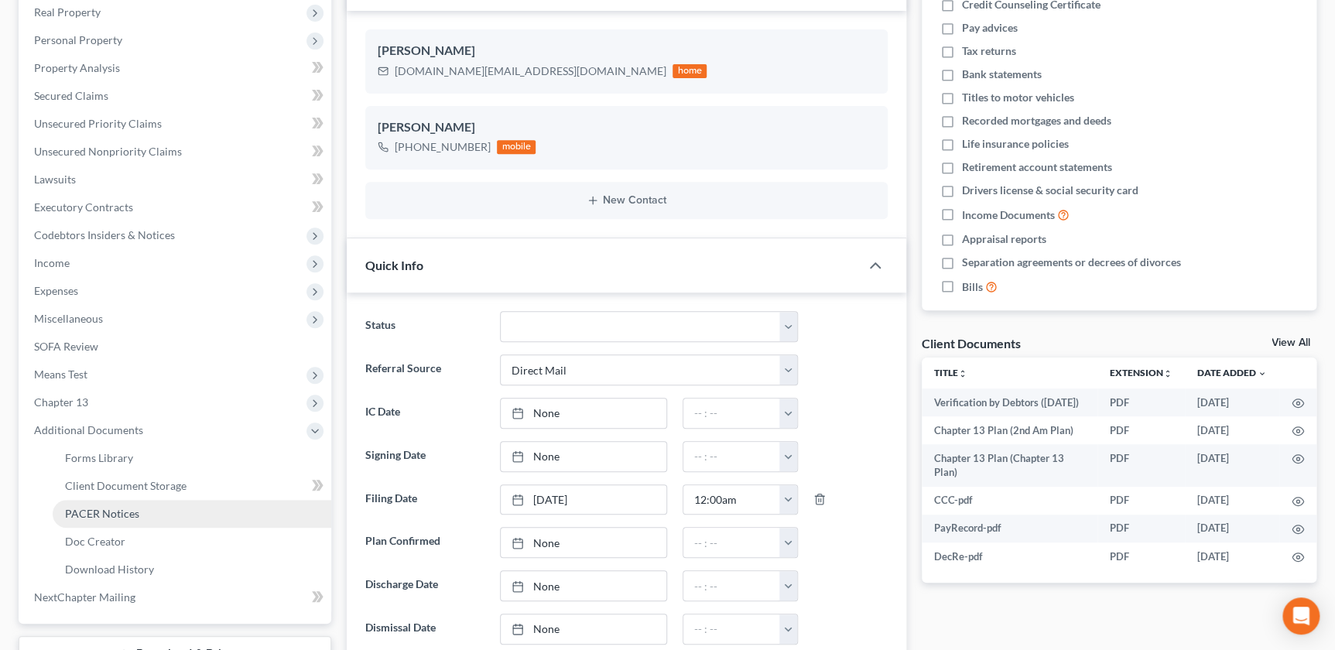
click at [127, 512] on span "PACER Notices" at bounding box center [102, 513] width 74 height 13
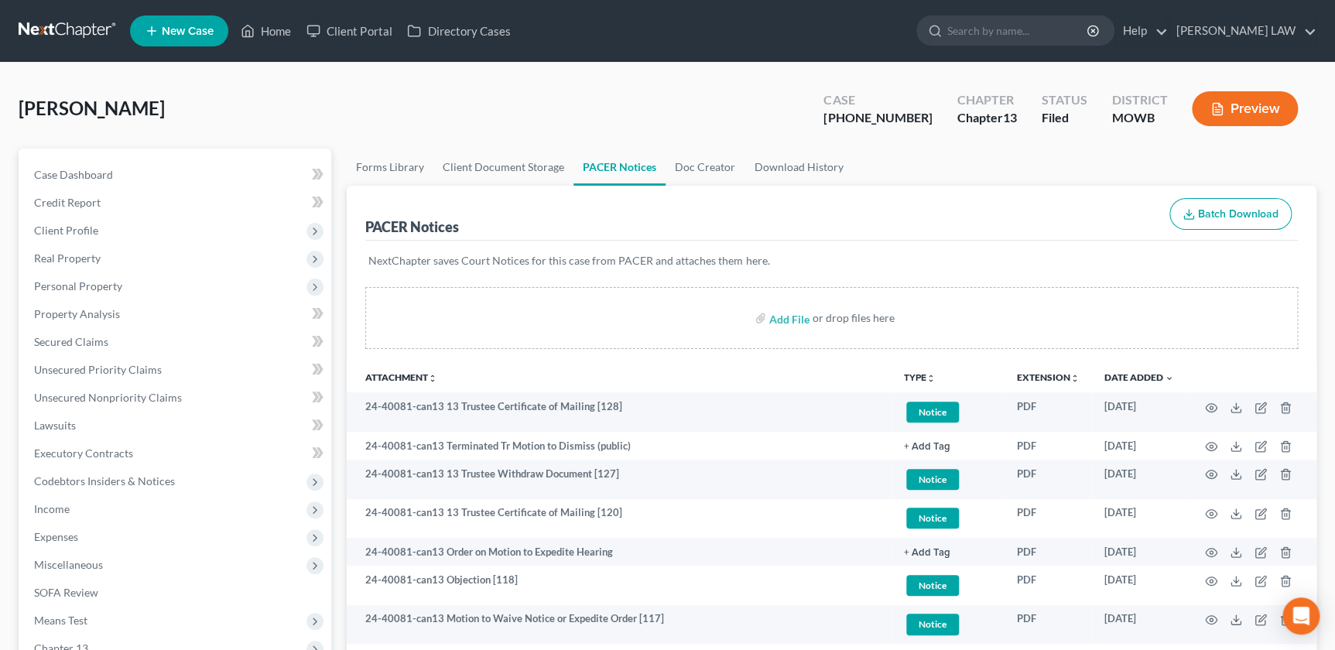
click at [926, 374] on icon "unfold_more" at bounding box center [930, 378] width 9 height 9
click at [936, 495] on link "Proof of Claim" at bounding box center [950, 493] width 92 height 26
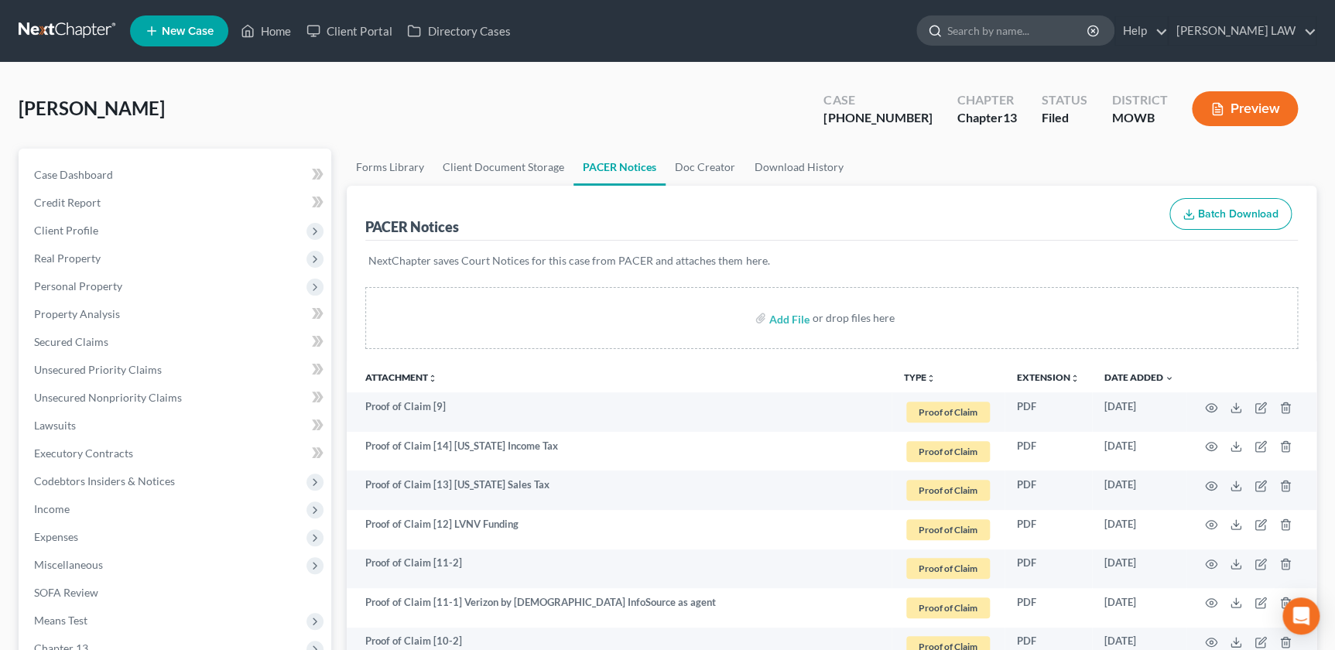
click at [1036, 33] on input "search" at bounding box center [1018, 30] width 142 height 29
type input "[PERSON_NAME]"
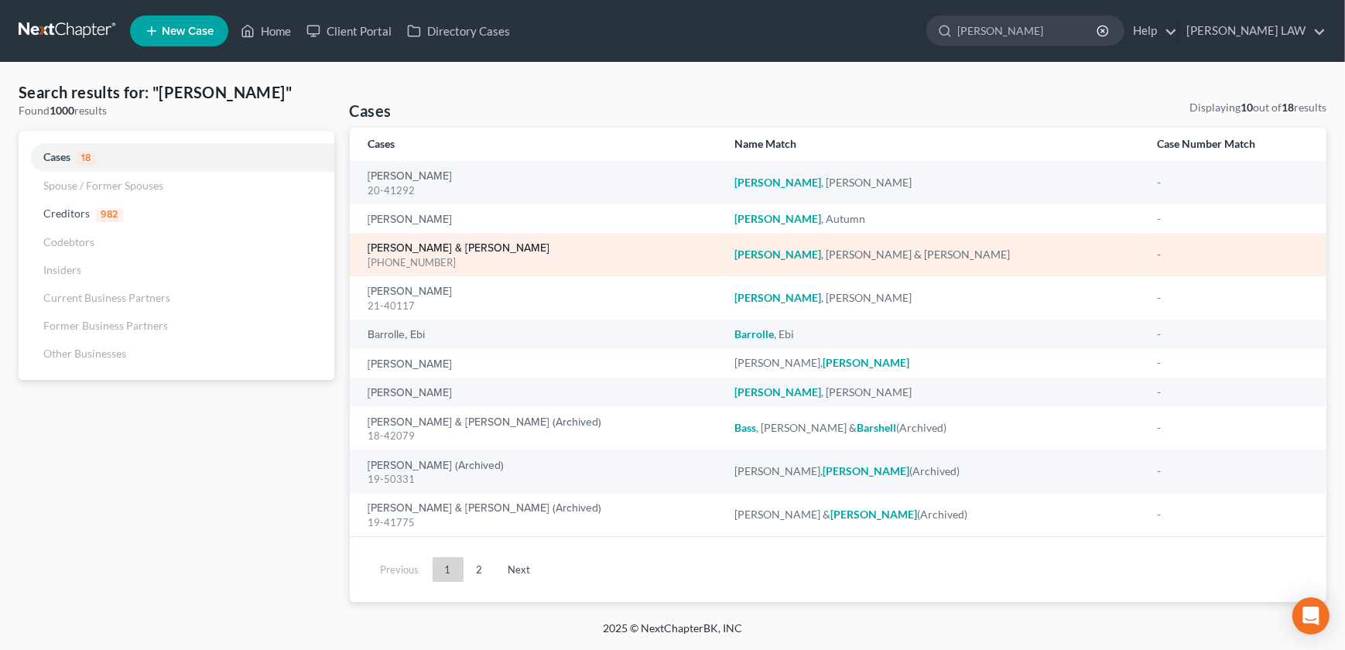
click at [461, 244] on link "[PERSON_NAME] & [PERSON_NAME]" at bounding box center [459, 248] width 182 height 11
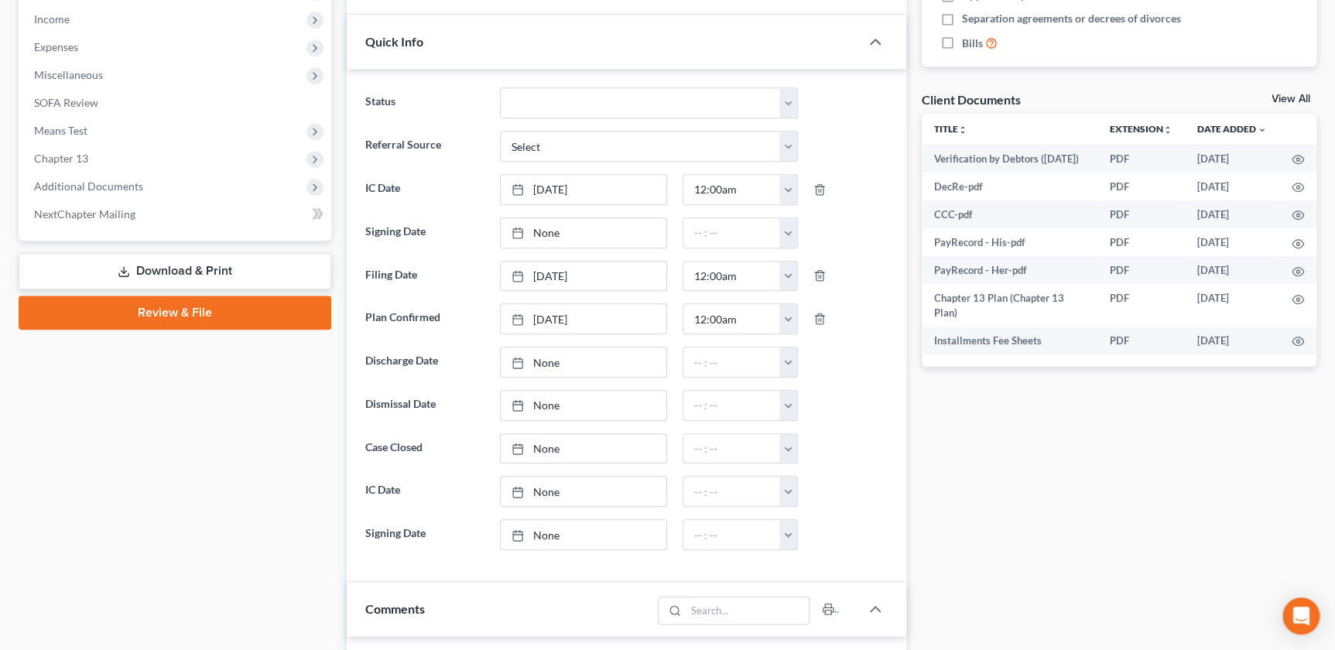
scroll to position [545, 0]
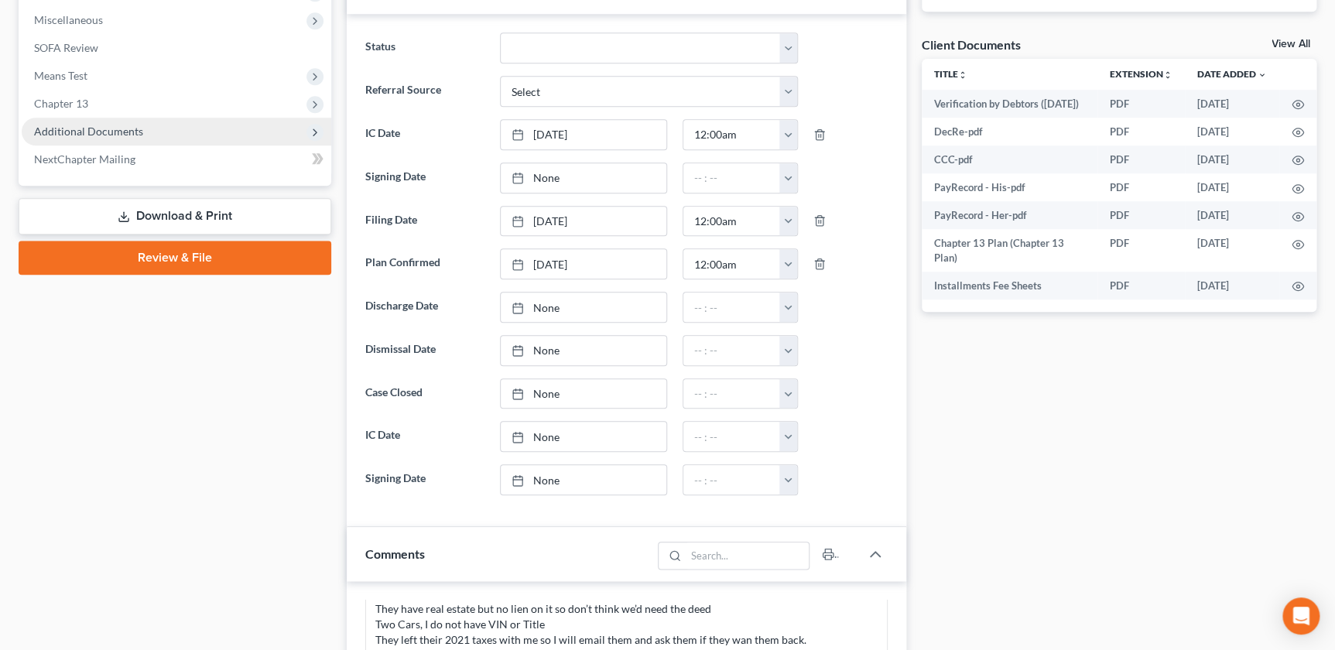
click at [114, 134] on span "Additional Documents" at bounding box center [88, 131] width 109 height 13
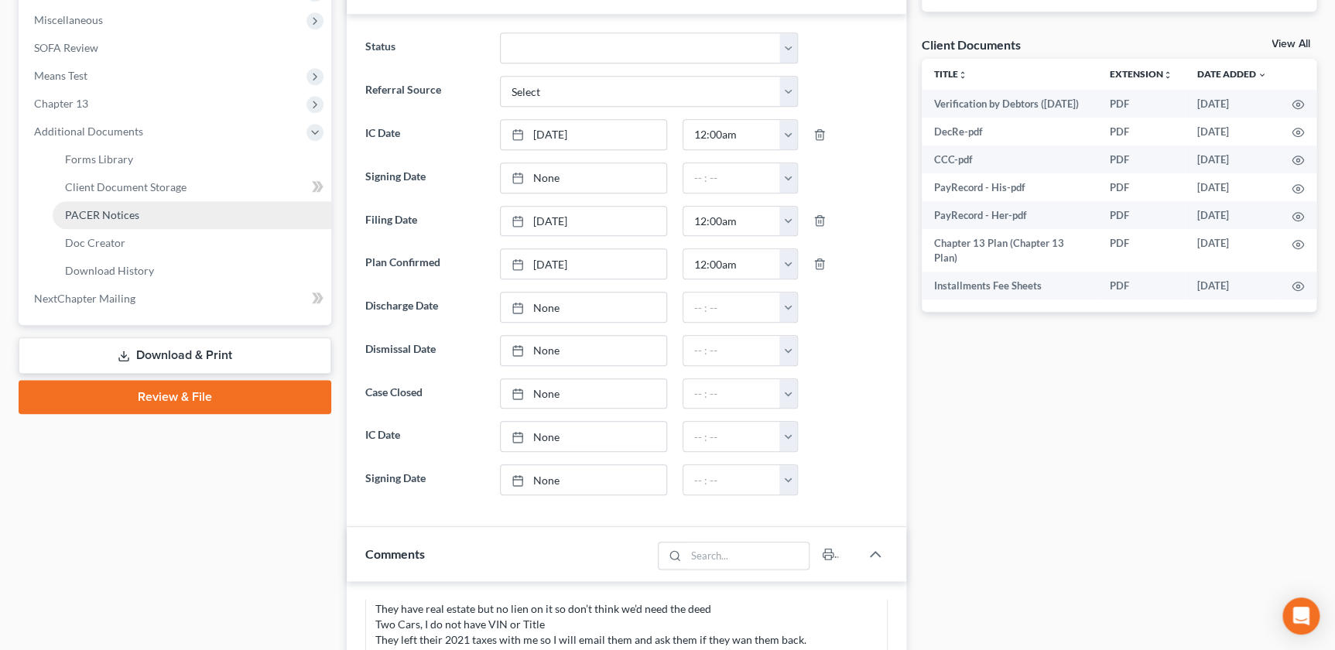
click at [122, 214] on span "PACER Notices" at bounding box center [102, 214] width 74 height 13
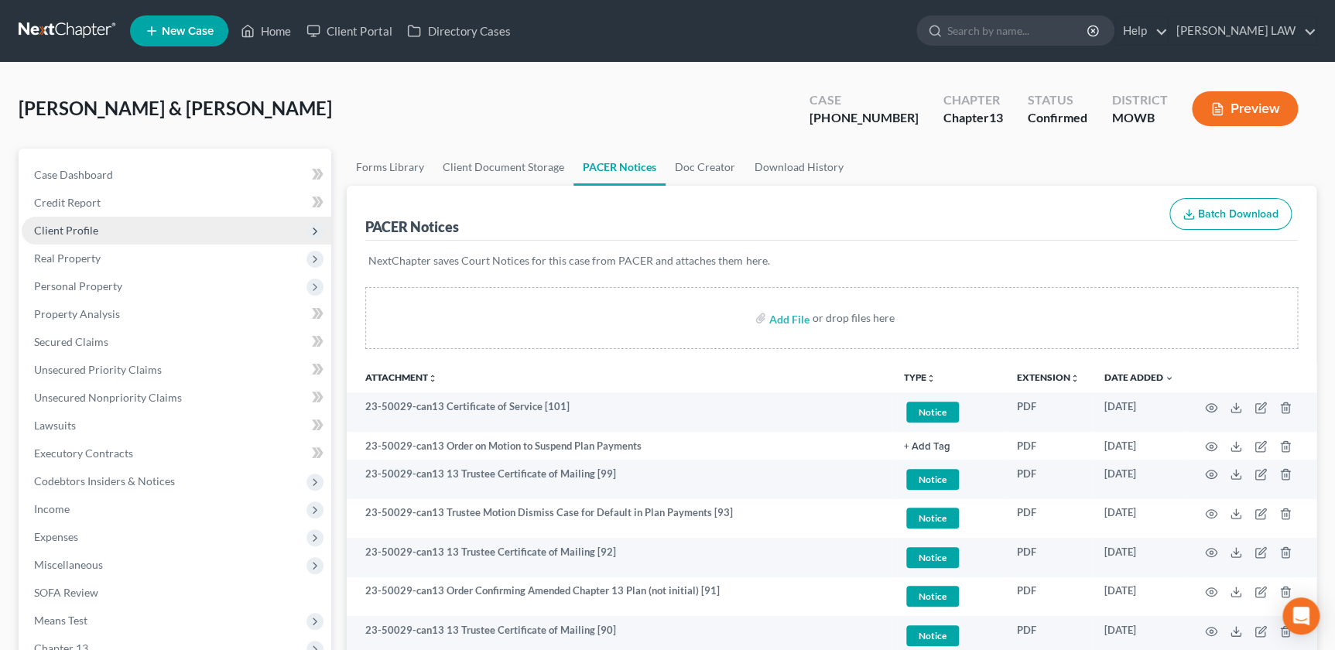
click at [92, 225] on span "Client Profile" at bounding box center [66, 230] width 64 height 13
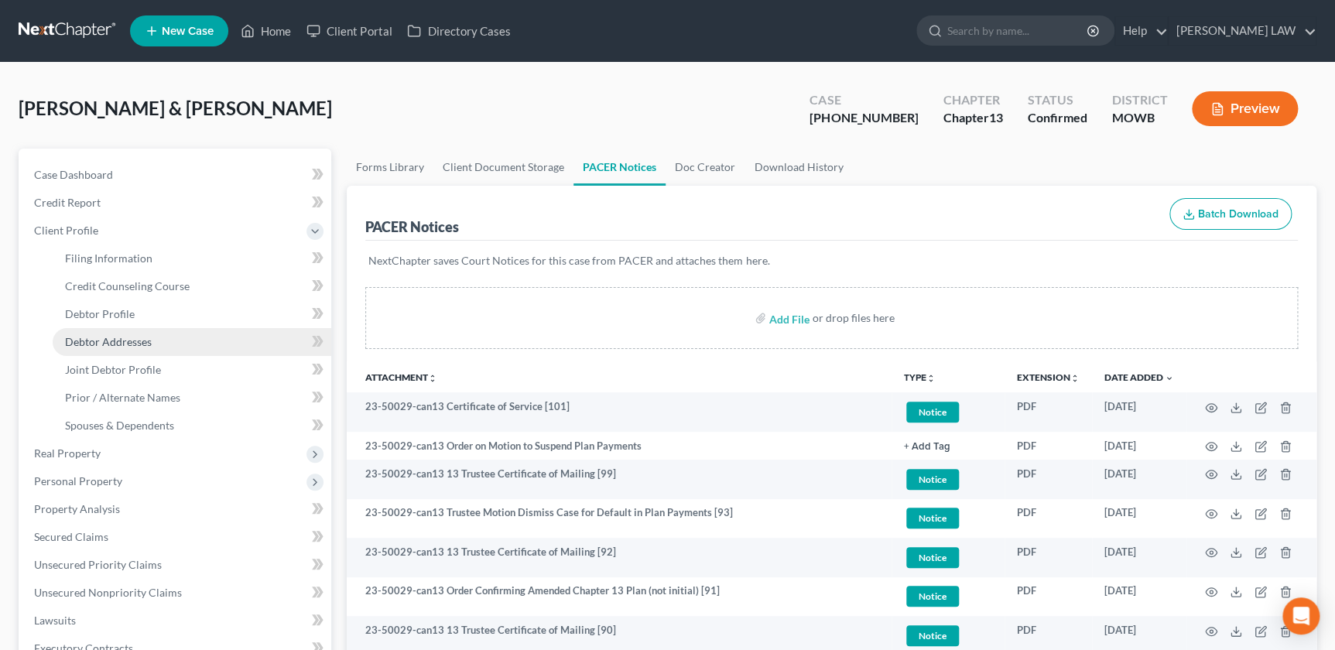
click at [103, 337] on span "Debtor Addresses" at bounding box center [108, 341] width 87 height 13
